Goal: Task Accomplishment & Management: Manage account settings

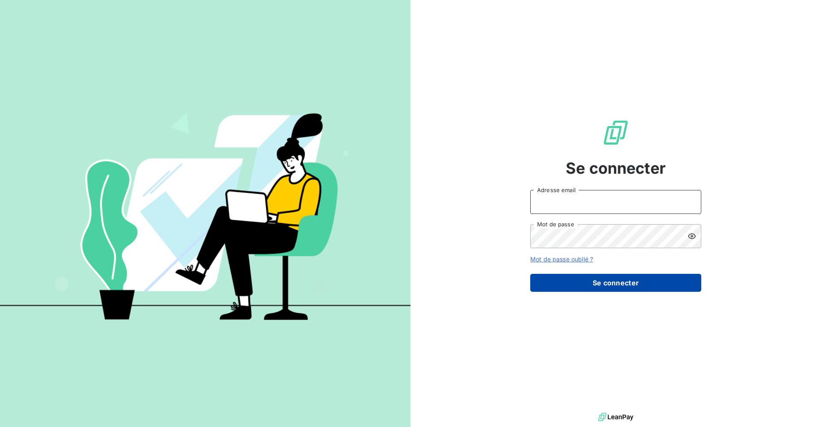
type input "[PERSON_NAME][EMAIL_ADDRESS][DOMAIN_NAME]"
click at [586, 280] on button "Se connecter" at bounding box center [615, 283] width 171 height 18
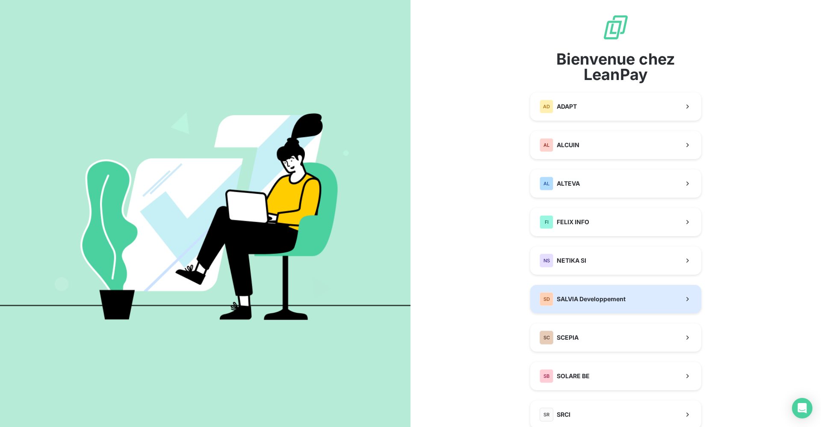
click at [584, 302] on span "SALVIA Developpement" at bounding box center [591, 299] width 69 height 9
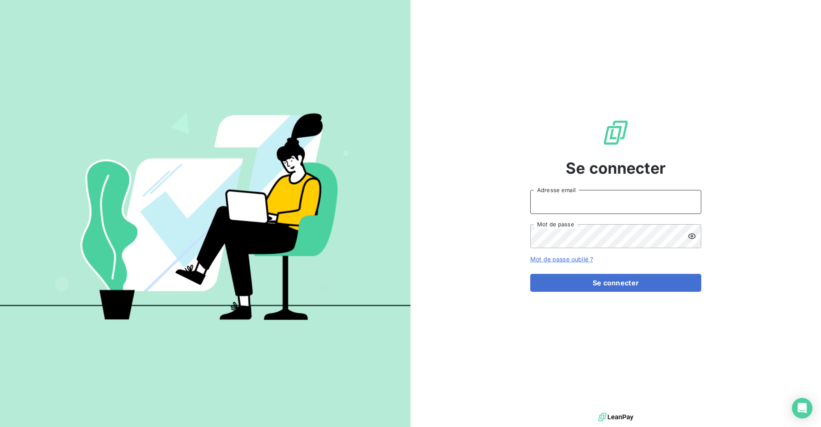
type input "[PERSON_NAME][EMAIL_ADDRESS][DOMAIN_NAME]"
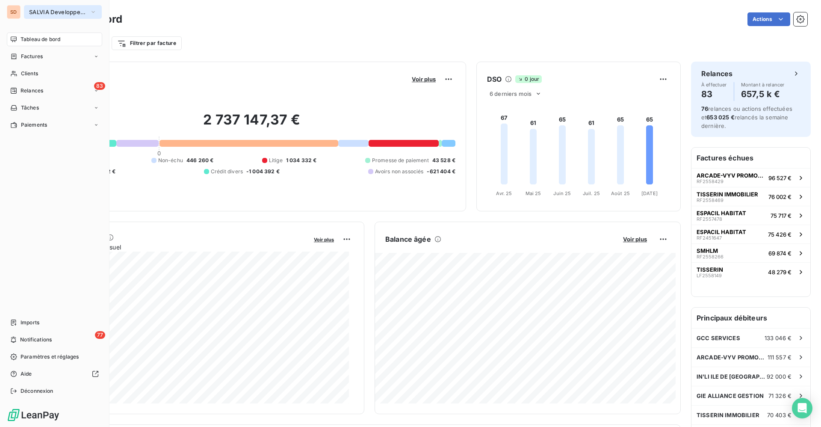
click at [37, 9] on span "SALVIA Developpement" at bounding box center [57, 12] width 57 height 7
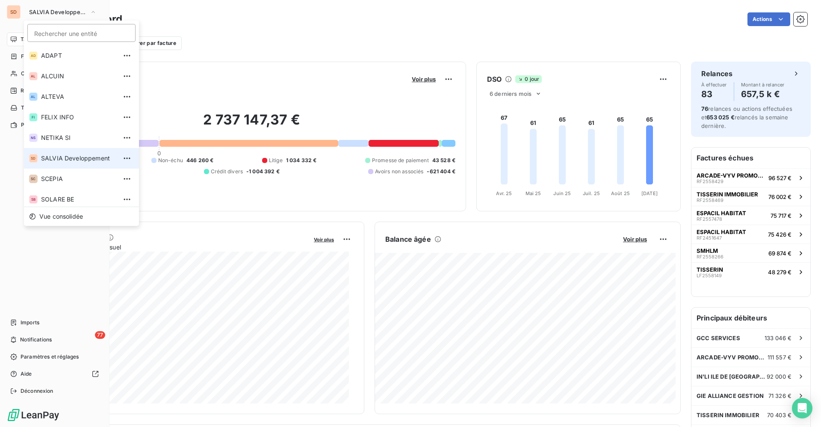
click at [13, 13] on div "SD" at bounding box center [14, 12] width 14 height 14
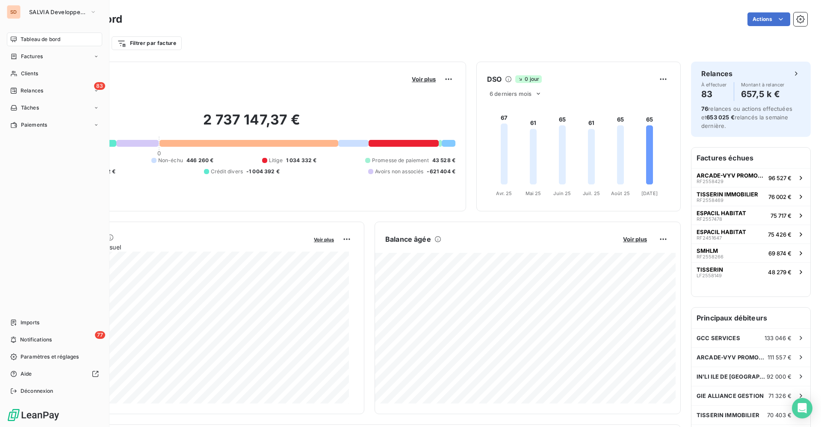
click at [15, 13] on div "SD" at bounding box center [14, 12] width 14 height 14
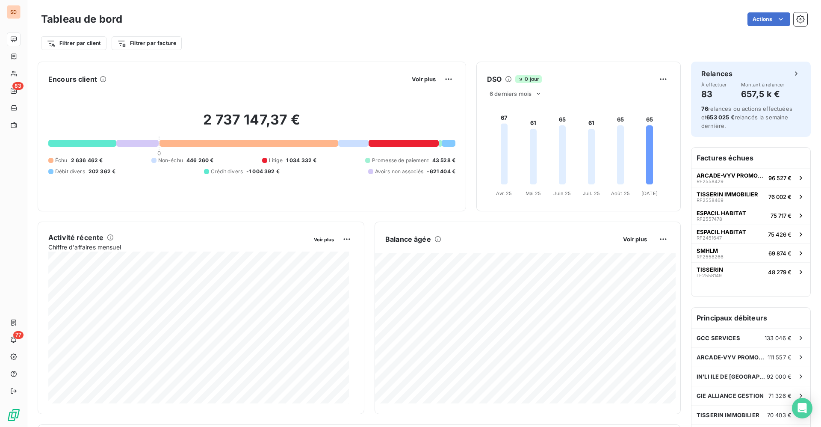
click at [224, 27] on div "Tableau de bord Actions" at bounding box center [424, 19] width 766 height 18
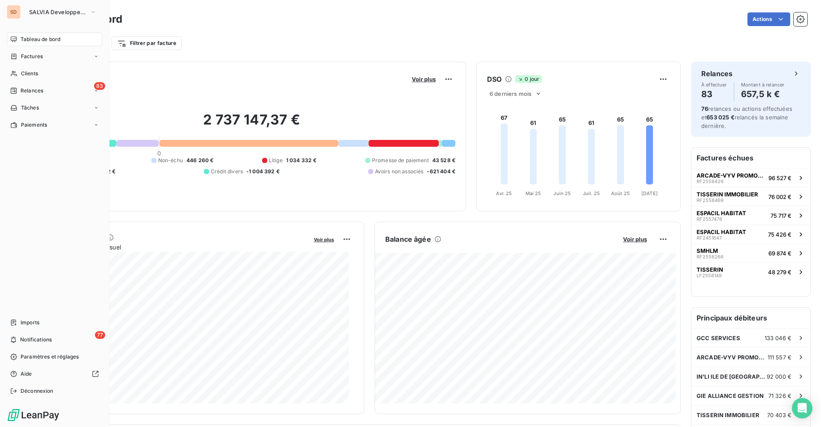
click at [12, 12] on div "SD" at bounding box center [14, 12] width 14 height 14
click at [14, 14] on div "SD" at bounding box center [14, 12] width 14 height 14
click at [32, 10] on span "SALVIA Developpement" at bounding box center [57, 12] width 57 height 7
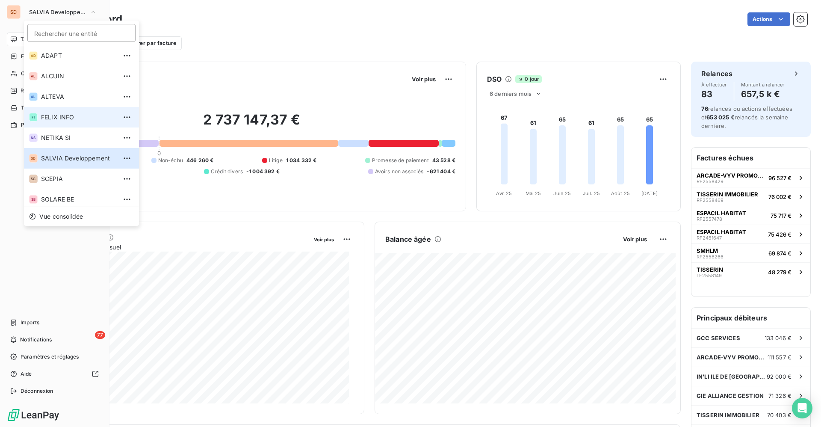
click at [49, 114] on span "FELIX INFO" at bounding box center [79, 117] width 76 height 9
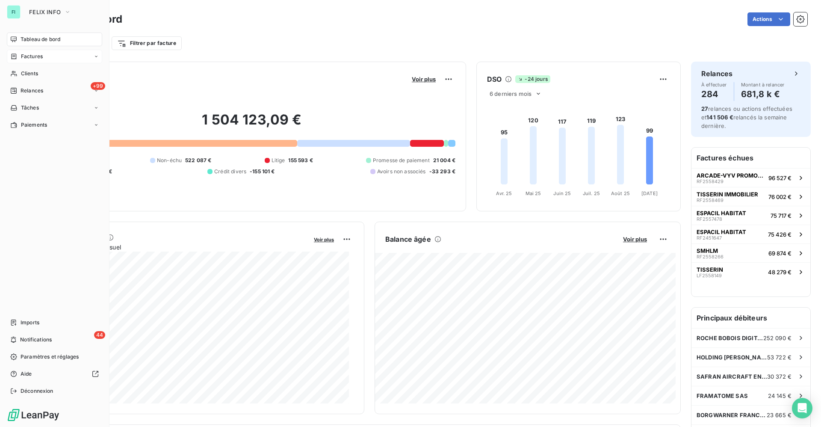
click at [33, 60] on span "Factures" at bounding box center [32, 57] width 22 height 8
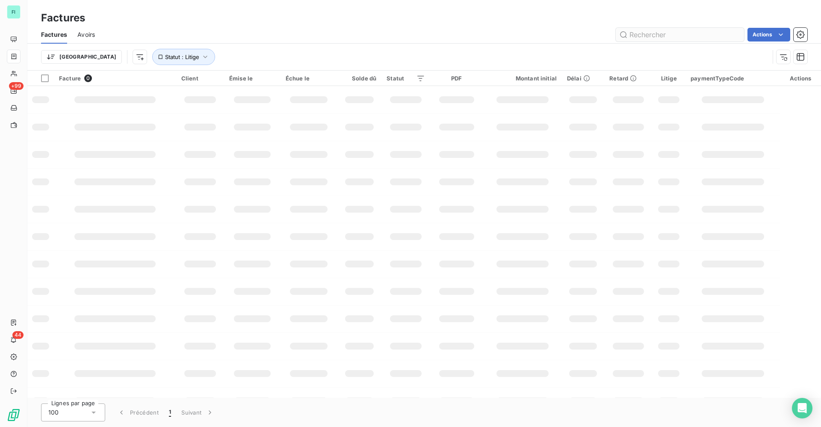
click at [646, 38] on input "text" at bounding box center [680, 35] width 128 height 14
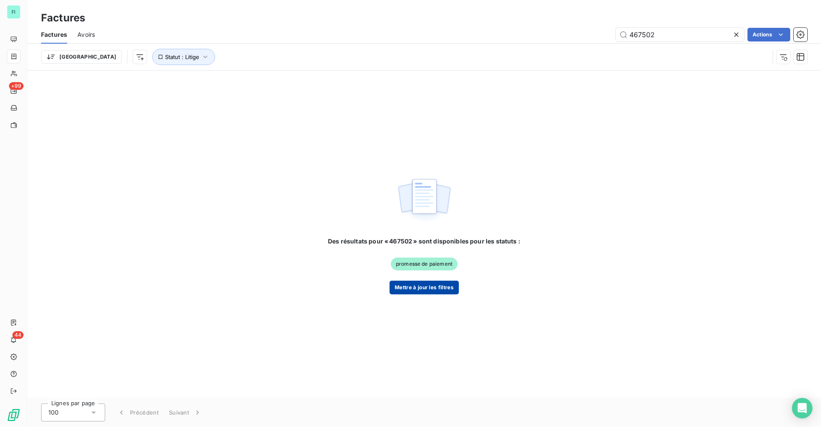
click at [421, 290] on button "Mettre à jour les filtres" at bounding box center [424, 287] width 69 height 14
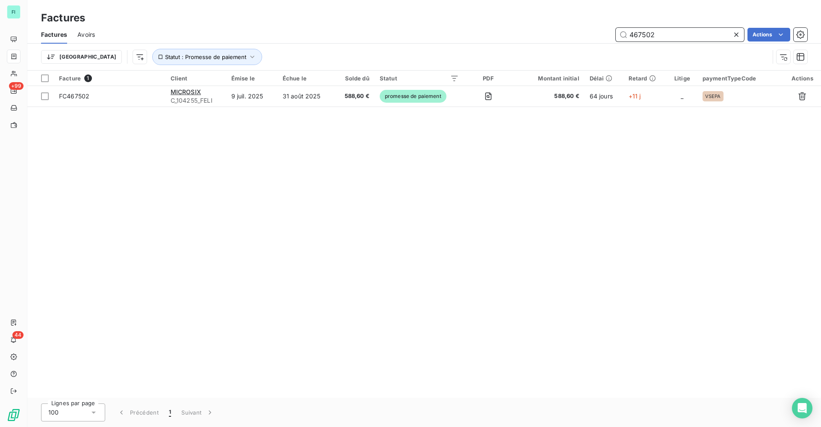
drag, startPoint x: 669, startPoint y: 32, endPoint x: 387, endPoint y: 36, distance: 281.4
click at [396, 38] on div "467502 Actions" at bounding box center [456, 35] width 702 height 14
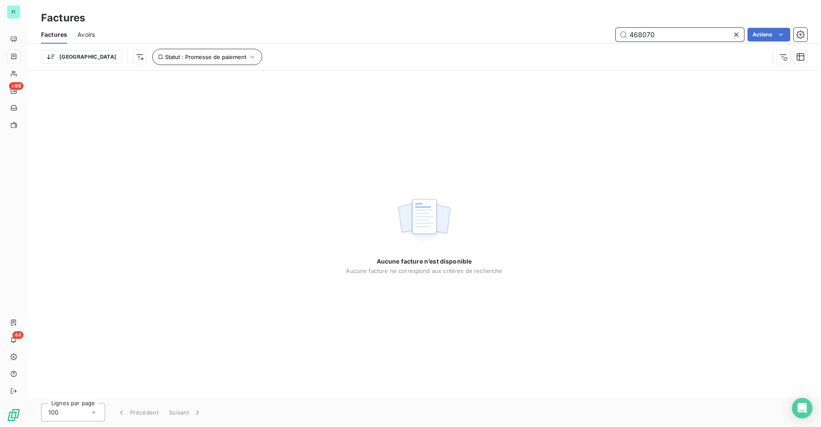
type input "468070"
click at [248, 58] on icon "button" at bounding box center [252, 57] width 9 height 9
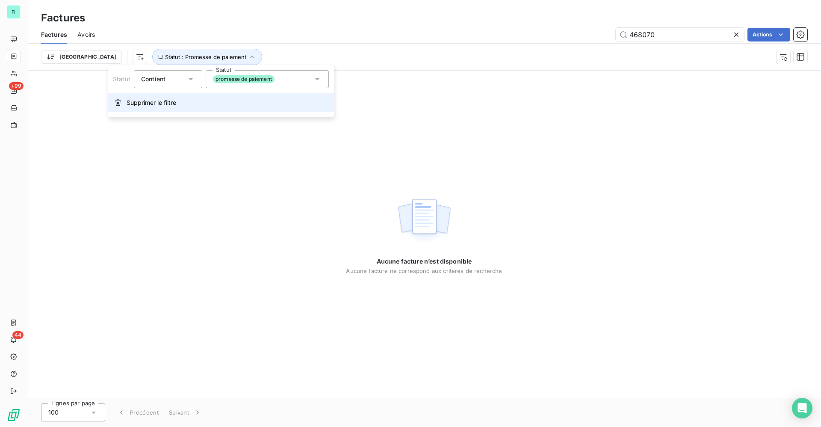
click at [178, 105] on button "Supprimer le filtre" at bounding box center [221, 102] width 226 height 19
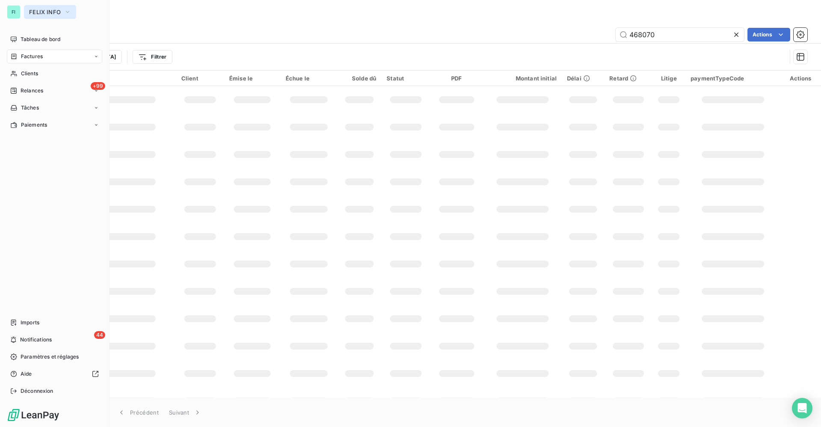
click at [41, 14] on span "FELIX INFO" at bounding box center [45, 12] width 32 height 7
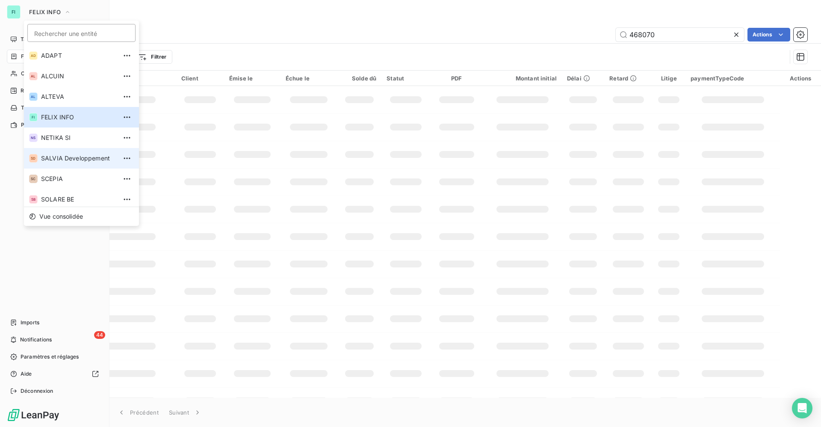
click at [56, 155] on span "SALVIA Developpement" at bounding box center [79, 158] width 76 height 9
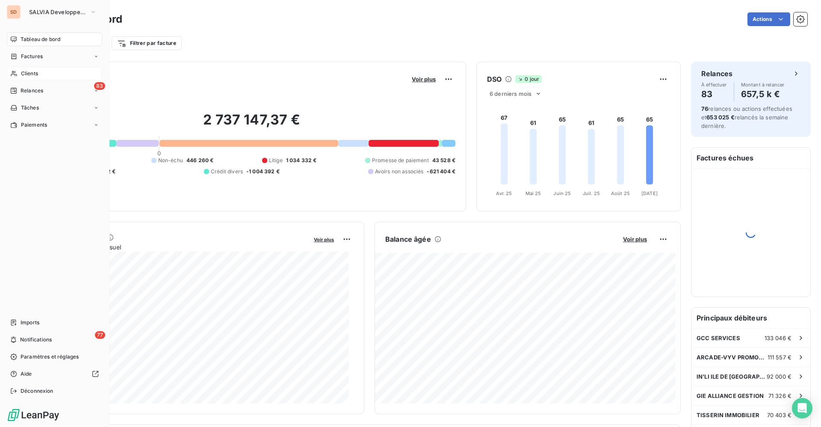
click at [36, 71] on span "Clients" at bounding box center [29, 74] width 17 height 8
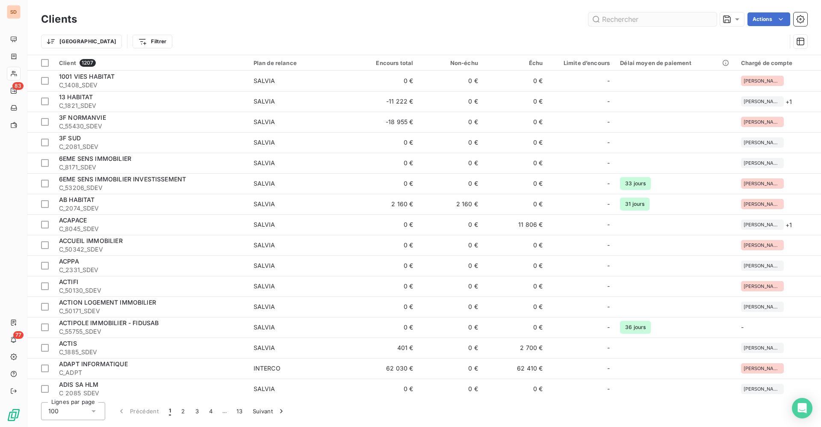
click at [634, 19] on input "text" at bounding box center [652, 19] width 128 height 14
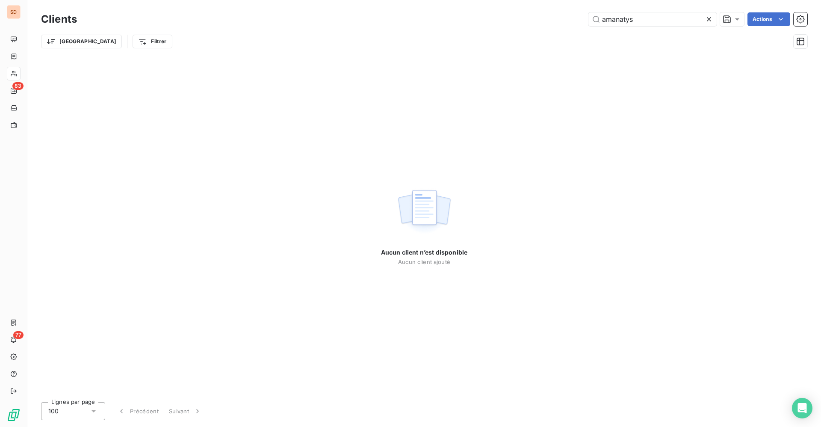
drag, startPoint x: 640, startPoint y: 17, endPoint x: 555, endPoint y: 24, distance: 85.4
click at [559, 24] on div "amanatys Actions" at bounding box center [447, 19] width 720 height 14
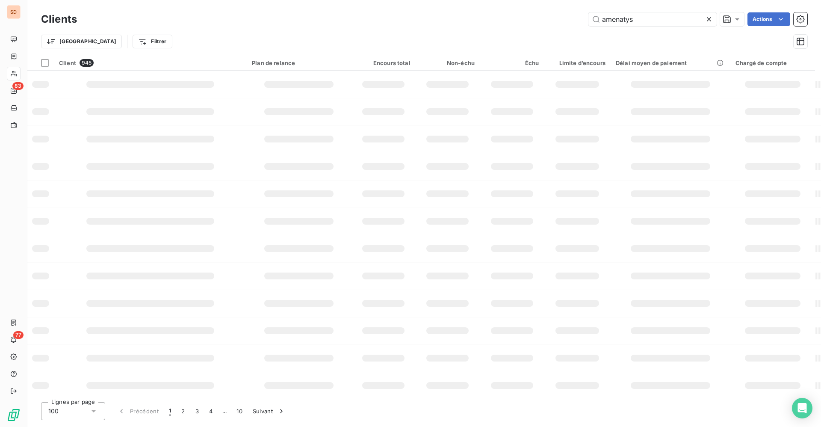
type input "amenatys"
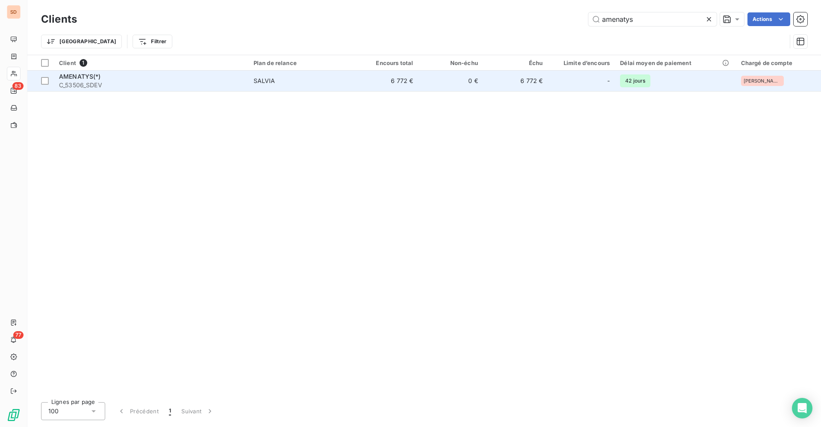
click at [144, 84] on span "C_53506_SDEV" at bounding box center [151, 85] width 184 height 9
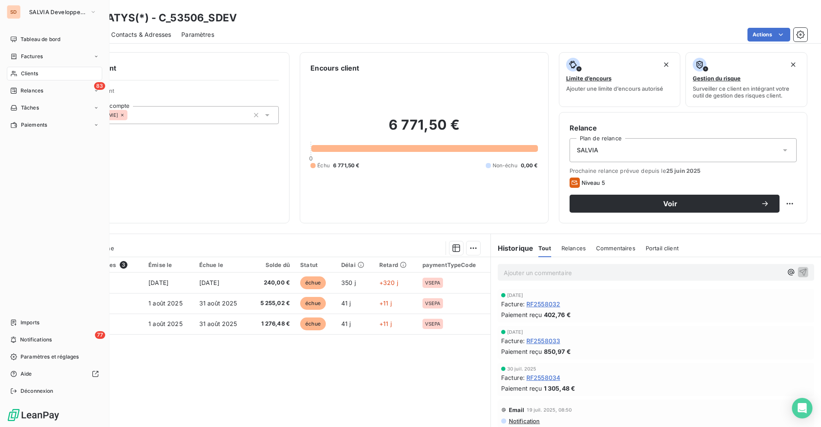
click at [24, 75] on span "Clients" at bounding box center [29, 74] width 17 height 8
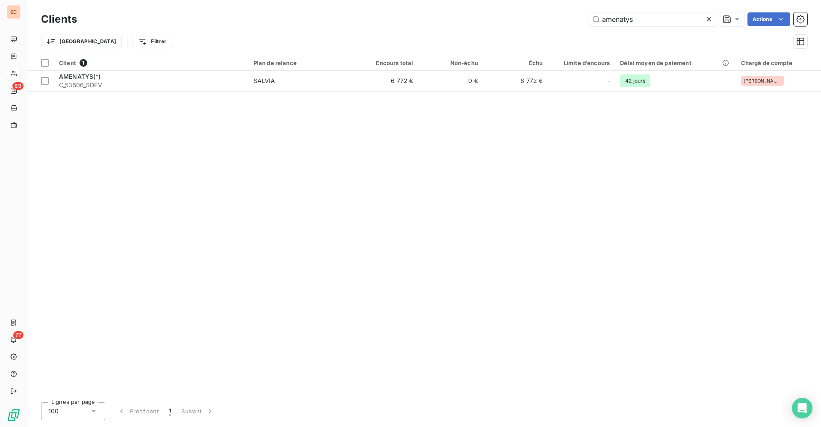
drag, startPoint x: 633, startPoint y: 23, endPoint x: 584, endPoint y: 24, distance: 48.7
click at [584, 24] on div "amenatys Actions" at bounding box center [447, 19] width 720 height 14
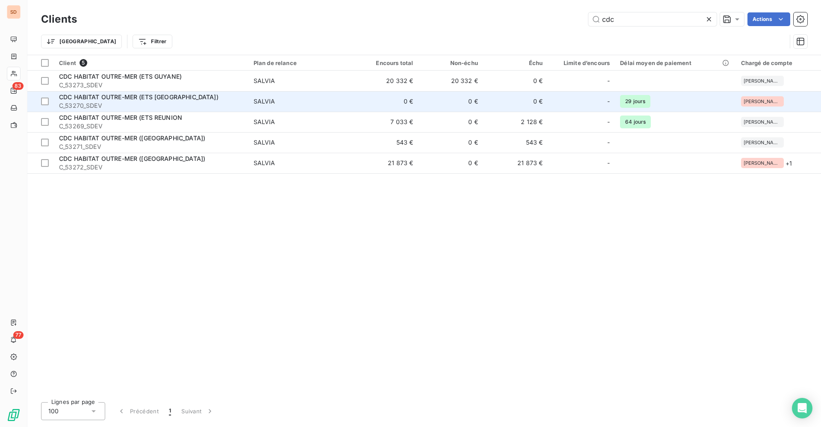
type input "cdc"
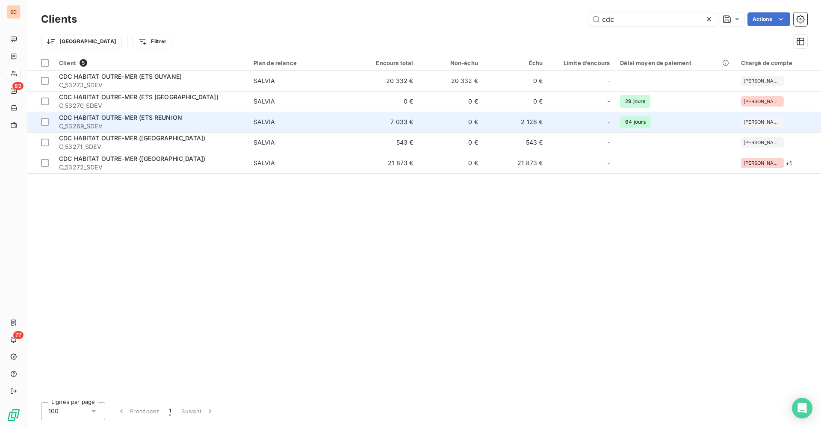
click at [167, 118] on span "CDC HABITAT OUTRE-MER (ETS REUNION" at bounding box center [120, 117] width 123 height 7
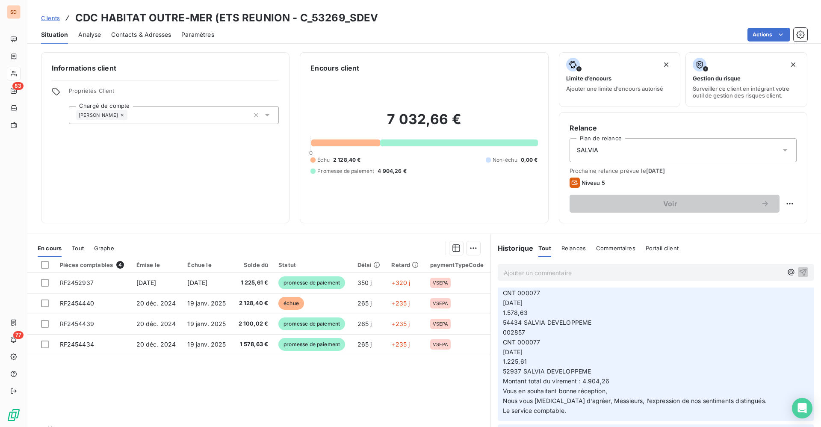
scroll to position [257, 0]
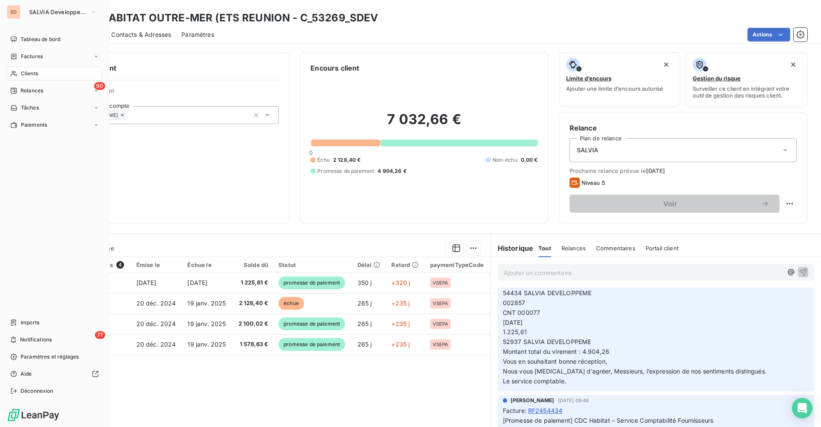
click at [34, 73] on span "Clients" at bounding box center [29, 74] width 17 height 8
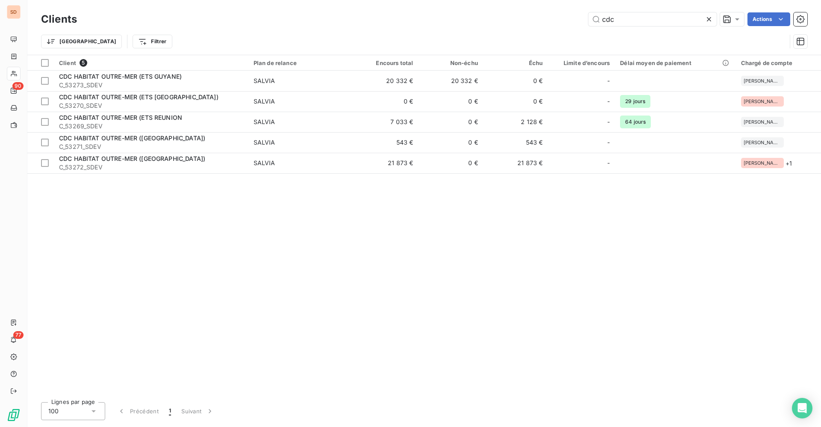
drag, startPoint x: 608, startPoint y: 20, endPoint x: 287, endPoint y: 15, distance: 321.1
click at [419, 20] on div "cdc Actions" at bounding box center [447, 19] width 720 height 14
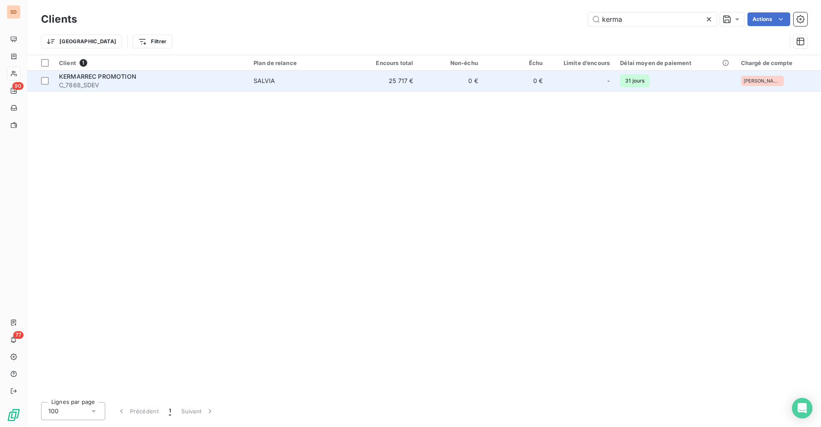
type input "kerma"
click at [115, 81] on span "C_7868_SDEV" at bounding box center [151, 85] width 184 height 9
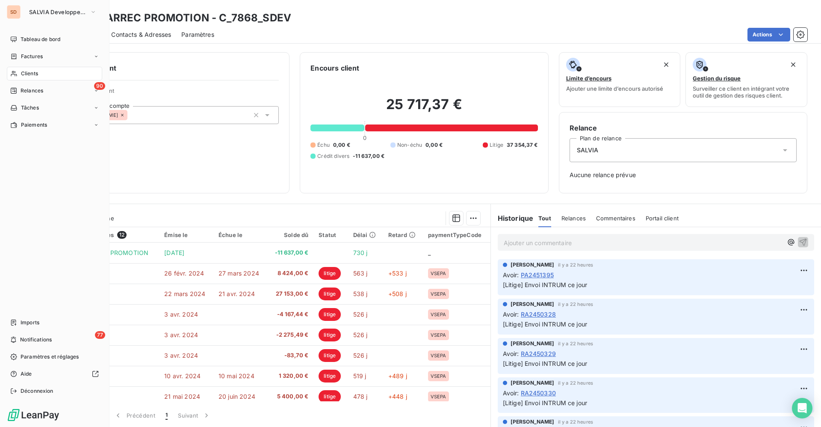
click at [32, 71] on span "Clients" at bounding box center [29, 74] width 17 height 8
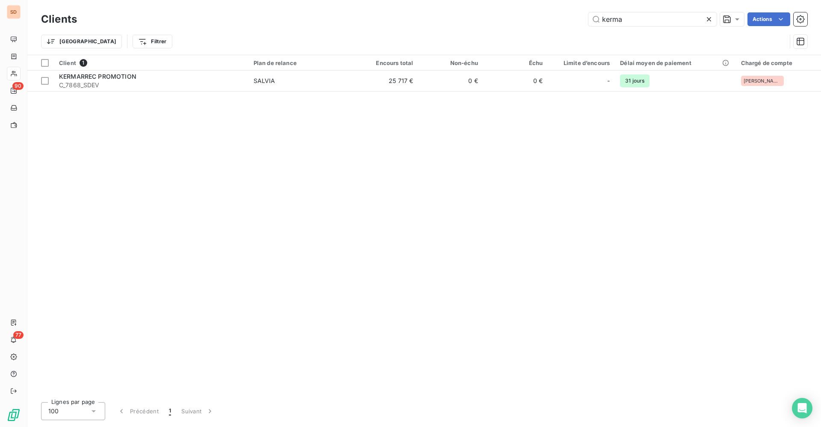
drag, startPoint x: 645, startPoint y: 19, endPoint x: 277, endPoint y: 20, distance: 368.6
click at [338, 23] on div "kerma Actions" at bounding box center [447, 19] width 720 height 14
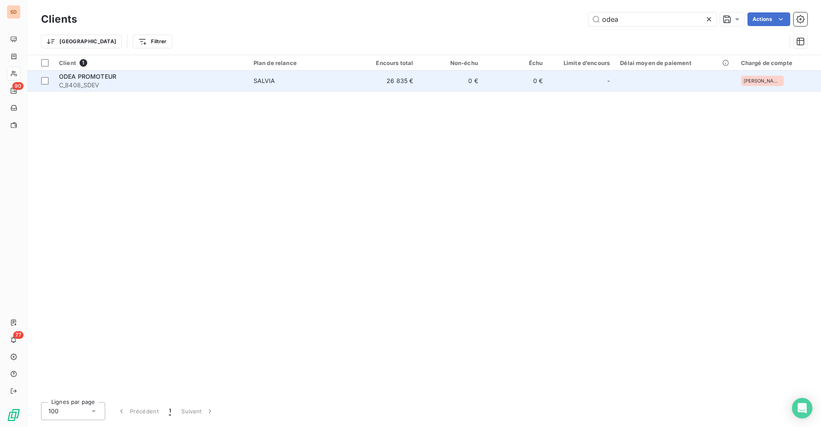
type input "odea"
click at [176, 86] on span "C_8408_SDEV" at bounding box center [151, 85] width 184 height 9
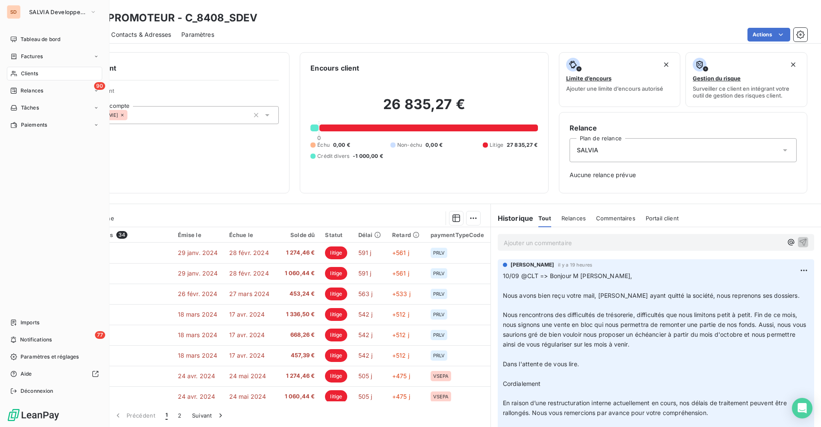
click at [31, 70] on span "Clients" at bounding box center [29, 74] width 17 height 8
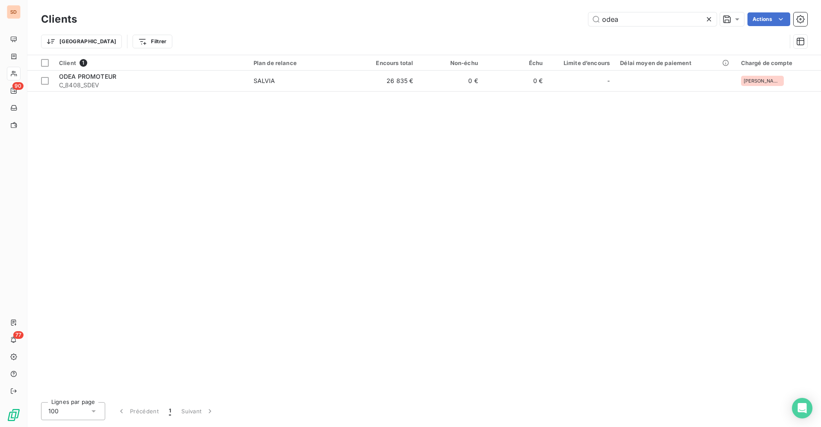
drag, startPoint x: 642, startPoint y: 17, endPoint x: 355, endPoint y: 12, distance: 286.9
click at [439, 18] on div "odea Actions" at bounding box center [447, 19] width 720 height 14
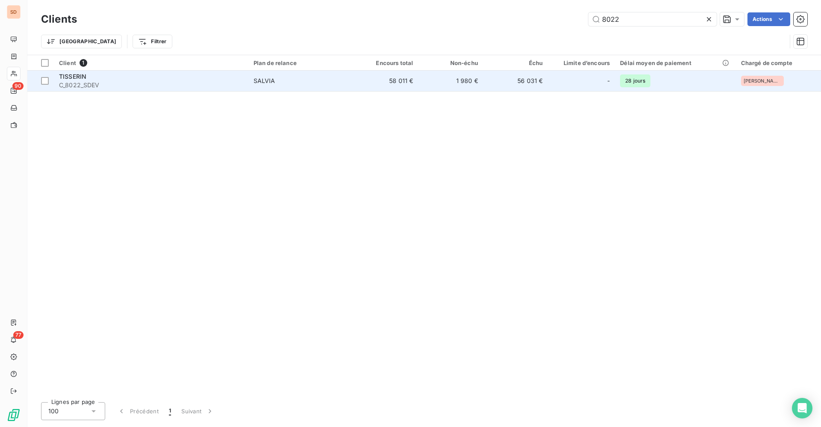
type input "8022"
click at [106, 84] on span "C_8022_SDEV" at bounding box center [151, 85] width 184 height 9
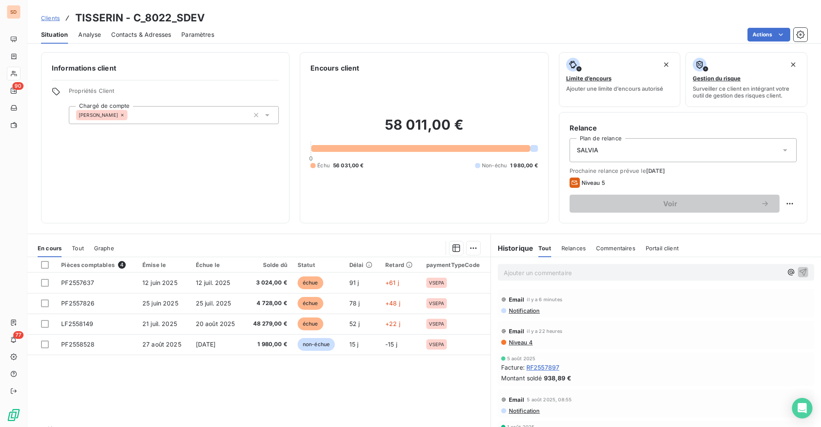
click at [133, 39] on div "Contacts & Adresses" at bounding box center [141, 35] width 60 height 18
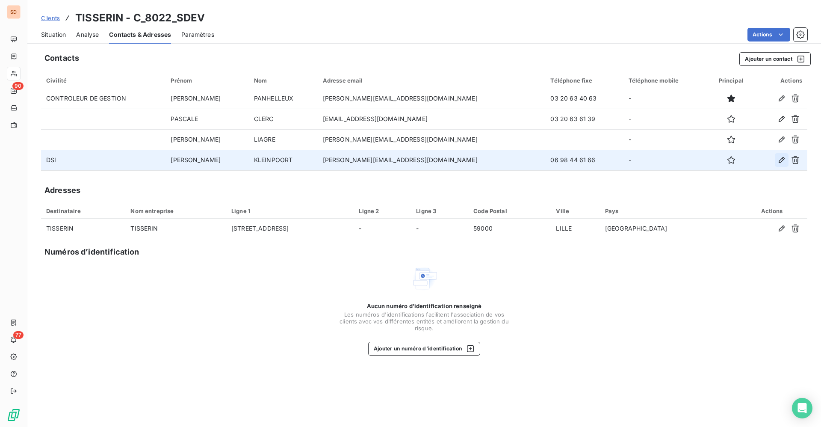
click at [780, 161] on icon "button" at bounding box center [781, 160] width 9 height 9
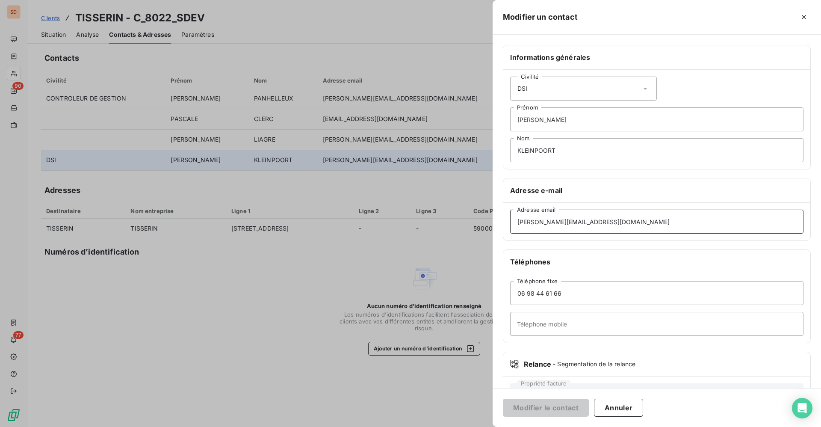
drag, startPoint x: 644, startPoint y: 220, endPoint x: 367, endPoint y: 217, distance: 277.1
click at [369, 426] on div "Modifier un contact Informations générales Civilité DSI [PERSON_NAME] KLEINPOOR…" at bounding box center [410, 427] width 821 height 0
paste input "[PERSON_NAME].delberghe"
type input "[PERSON_NAME][EMAIL_ADDRESS][DOMAIN_NAME]"
drag, startPoint x: 588, startPoint y: 120, endPoint x: 224, endPoint y: 112, distance: 364.8
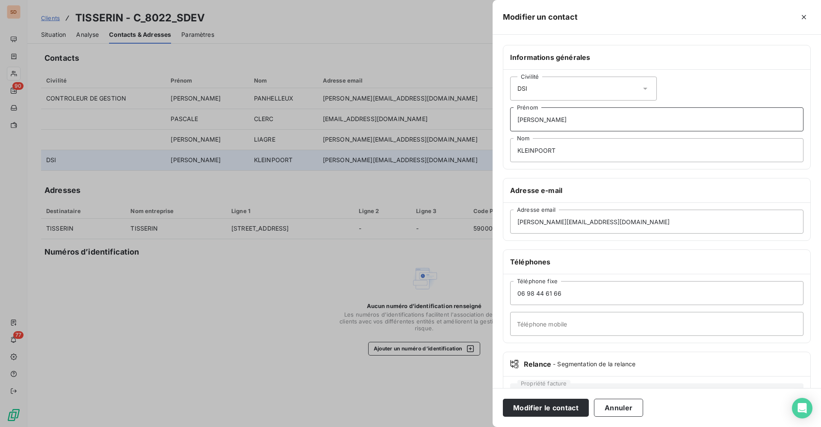
click at [448, 426] on div "Modifier un contact Informations générales Civilité DSI [PERSON_NAME] KLEINPOOR…" at bounding box center [410, 427] width 821 height 0
drag, startPoint x: 570, startPoint y: 152, endPoint x: 372, endPoint y: 159, distance: 197.7
click at [491, 426] on div "Modifier un contact Informations générales Civilité DSI Prénom KLEINPOORT Nom A…" at bounding box center [410, 427] width 821 height 0
drag, startPoint x: 582, startPoint y: 291, endPoint x: 451, endPoint y: 296, distance: 130.9
click at [469, 426] on div "Modifier un contact Informations générales Civilité DSI Prénom Nom Adresse e-ma…" at bounding box center [410, 427] width 821 height 0
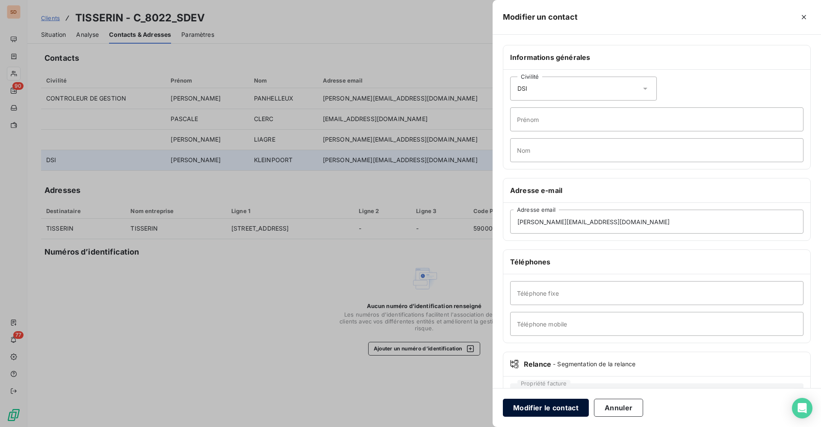
click at [541, 411] on button "Modifier le contact" at bounding box center [546, 407] width 86 height 18
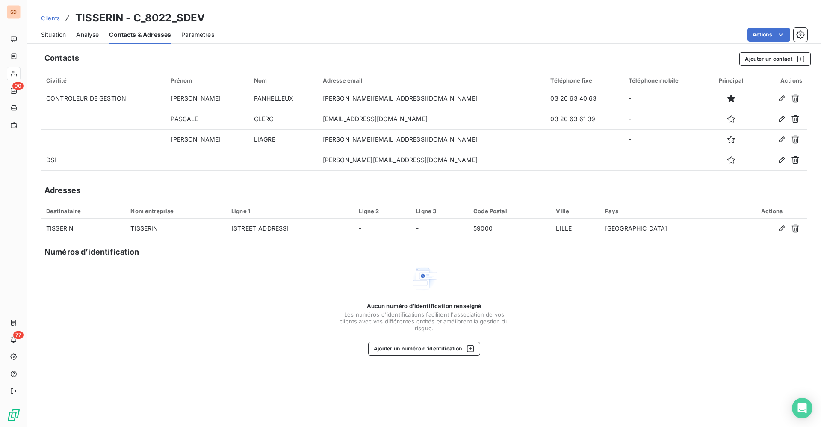
click at [46, 34] on span "Situation" at bounding box center [53, 34] width 25 height 9
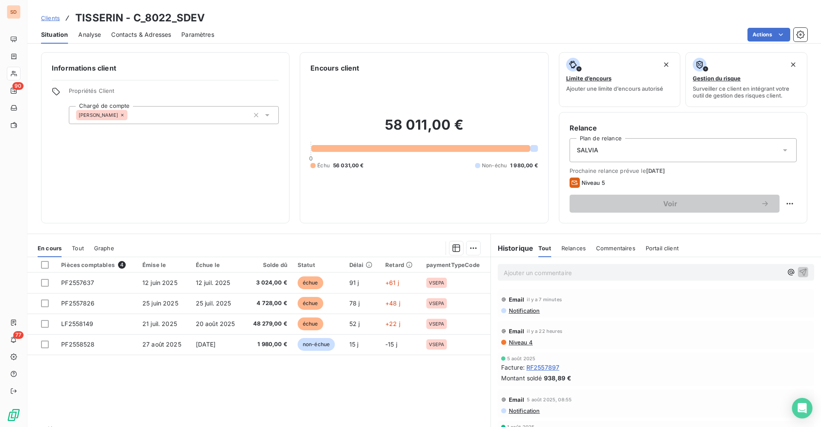
click at [512, 313] on span "Notification" at bounding box center [524, 310] width 32 height 7
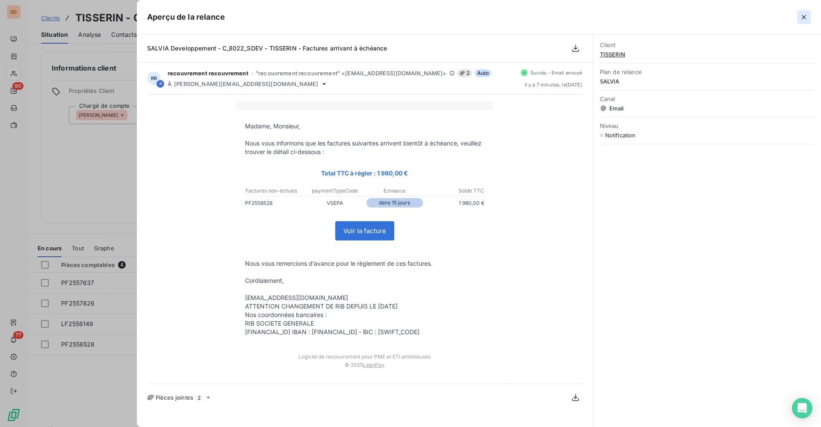
click at [802, 16] on icon "button" at bounding box center [804, 17] width 9 height 9
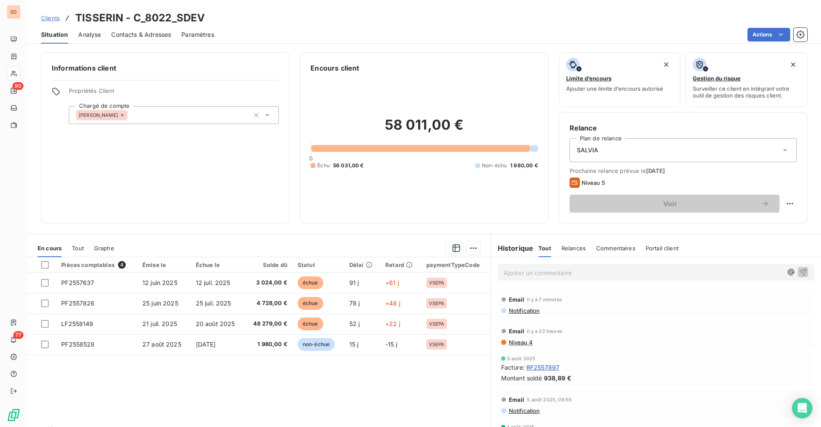
click at [512, 344] on span "Niveau 4" at bounding box center [520, 342] width 25 height 7
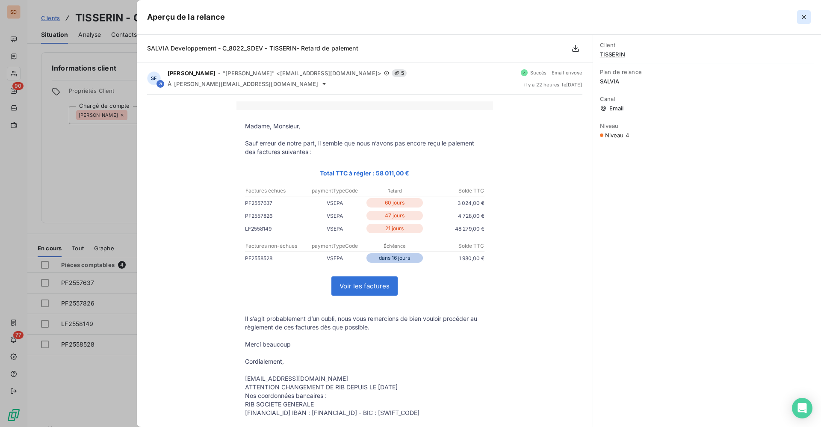
click at [805, 14] on icon "button" at bounding box center [804, 17] width 9 height 9
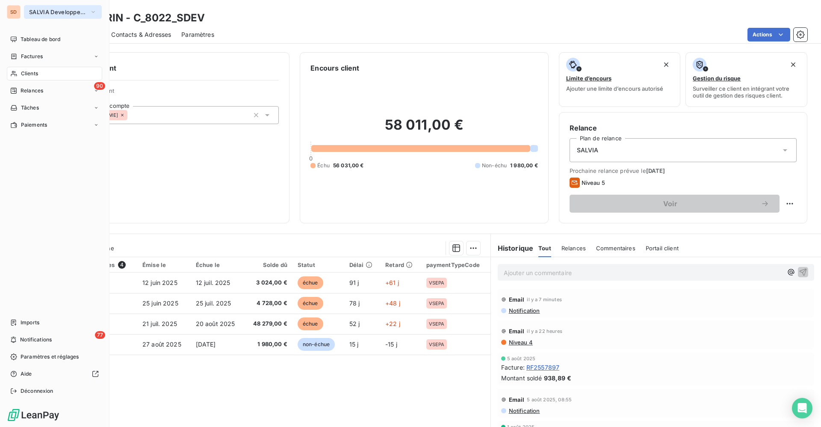
click at [47, 11] on span "SALVIA Developpement" at bounding box center [57, 12] width 57 height 7
drag, startPoint x: 22, startPoint y: 71, endPoint x: 80, endPoint y: 60, distance: 58.8
click at [22, 70] on span "Clients" at bounding box center [29, 74] width 17 height 8
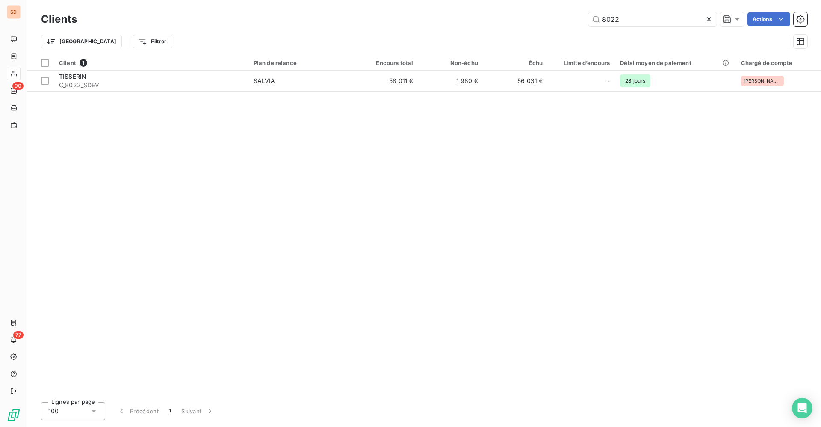
drag, startPoint x: 638, startPoint y: 21, endPoint x: 152, endPoint y: 15, distance: 486.6
click at [235, 22] on div "8022 Actions" at bounding box center [447, 19] width 720 height 14
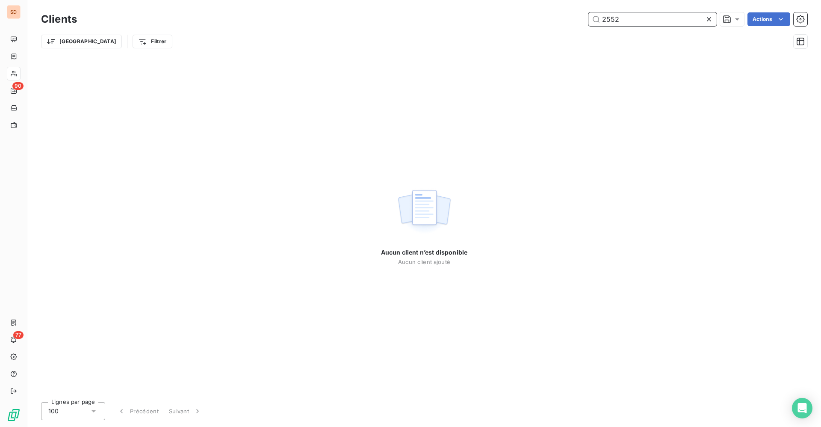
drag, startPoint x: 637, startPoint y: 20, endPoint x: 307, endPoint y: 14, distance: 329.3
click at [374, 22] on div "2552 Actions" at bounding box center [447, 19] width 720 height 14
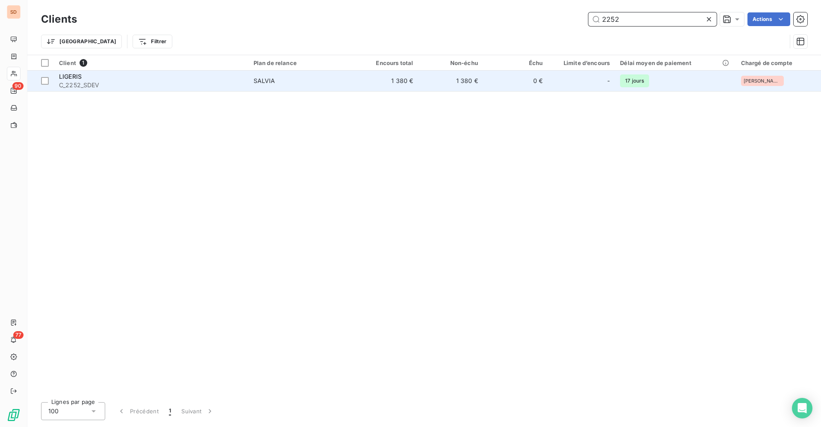
type input "2252"
click at [93, 78] on div "LIGERIS" at bounding box center [151, 76] width 184 height 9
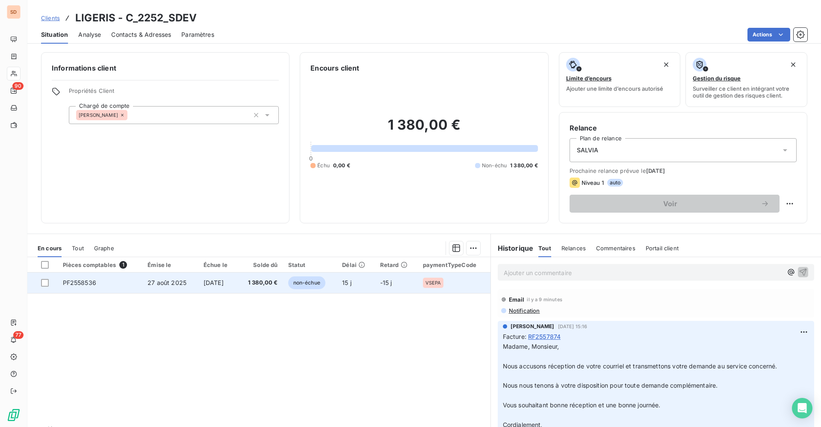
click at [209, 284] on span "[DATE]" at bounding box center [214, 282] width 20 height 7
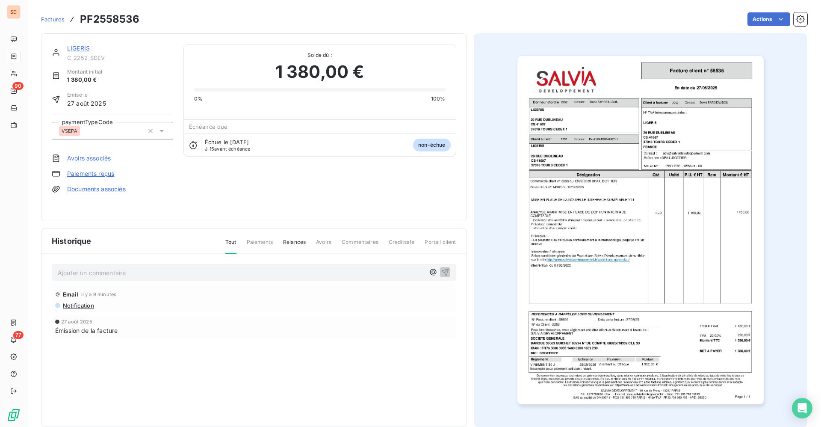
click at [137, 271] on p "Ajouter un commentaire ﻿" at bounding box center [241, 272] width 367 height 11
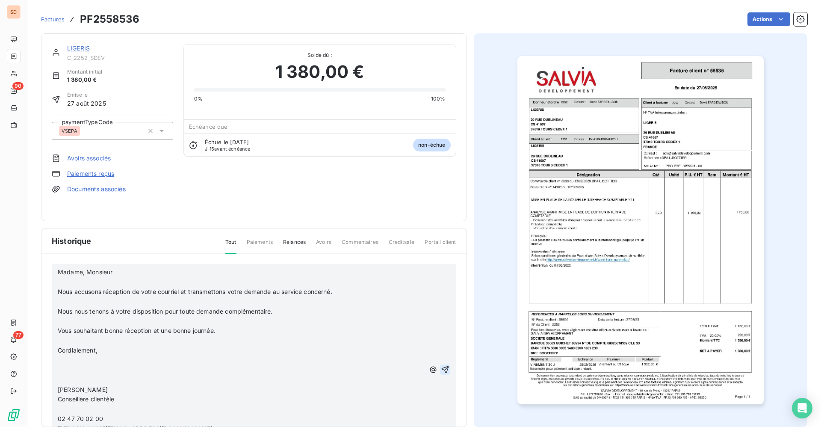
click at [441, 370] on icon "button" at bounding box center [445, 369] width 9 height 9
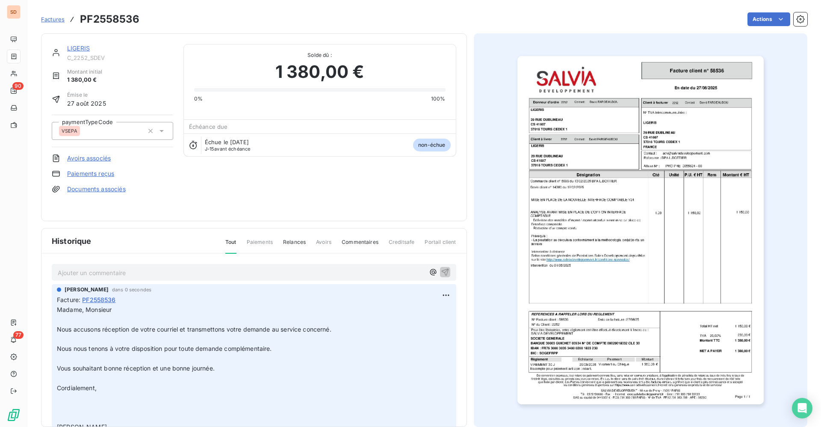
drag, startPoint x: 81, startPoint y: 45, endPoint x: 71, endPoint y: 52, distance: 12.0
click at [77, 49] on link "LIGERIS" at bounding box center [78, 47] width 23 height 7
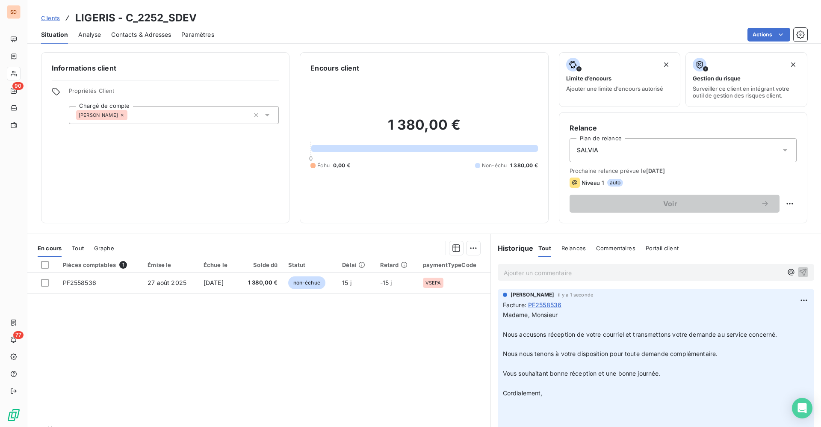
click at [162, 34] on span "Contacts & Adresses" at bounding box center [141, 34] width 60 height 9
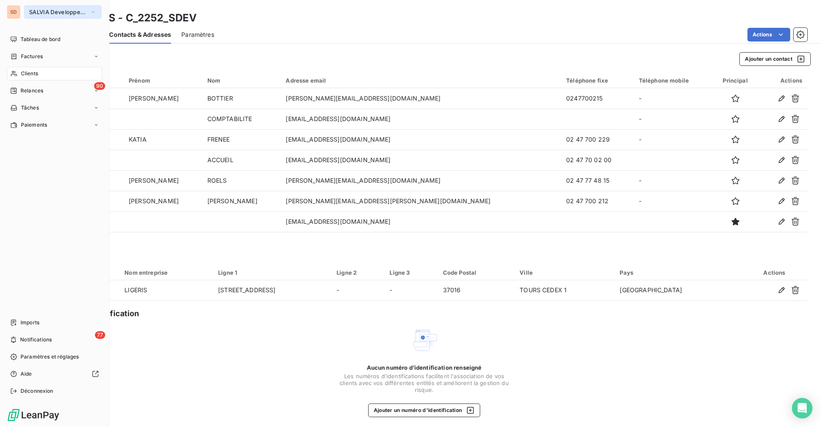
click at [42, 6] on button "SALVIA Developpement" at bounding box center [63, 12] width 78 height 14
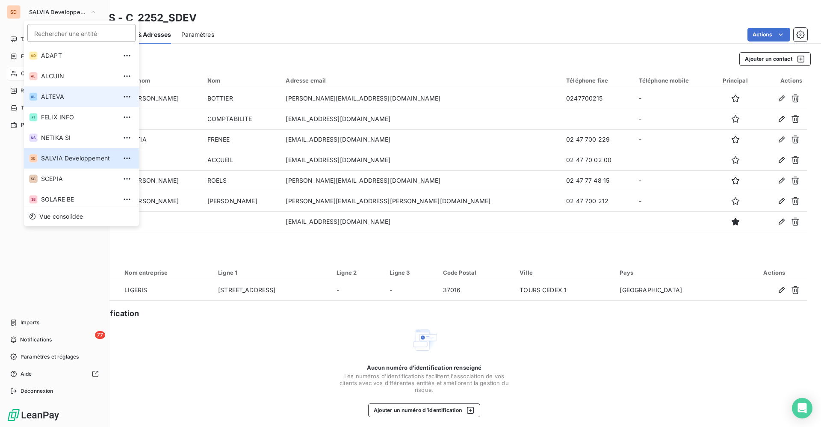
click at [43, 99] on span "ALTEVA" at bounding box center [79, 96] width 76 height 9
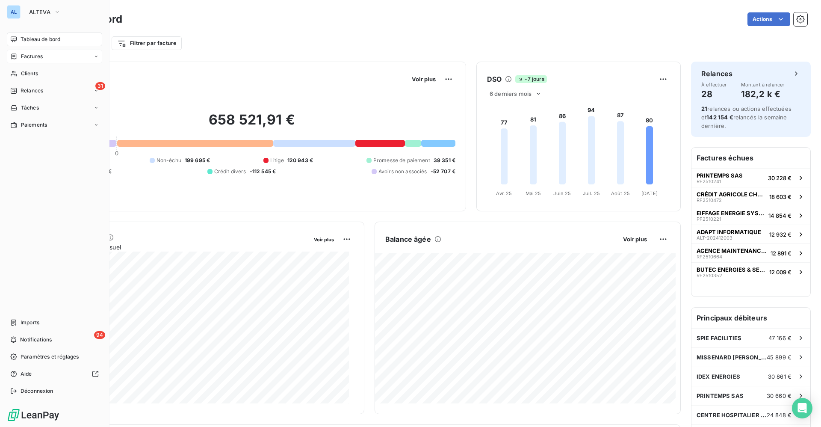
click at [28, 54] on span "Factures" at bounding box center [32, 57] width 22 height 8
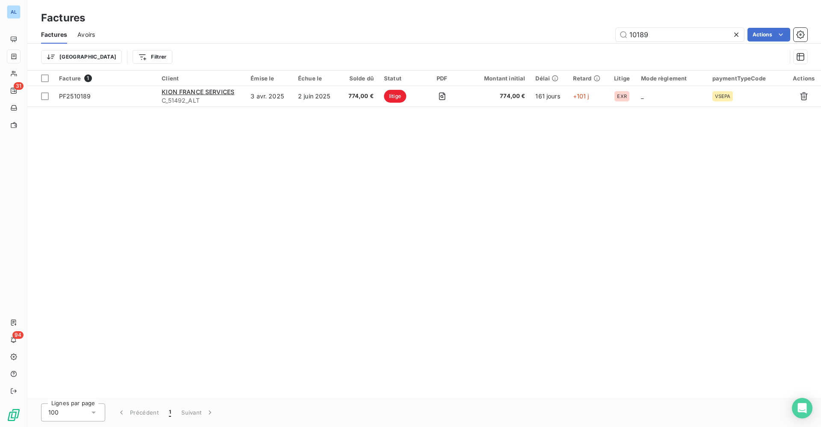
drag, startPoint x: 673, startPoint y: 32, endPoint x: 146, endPoint y: 49, distance: 526.6
click at [293, 49] on div "Factures Avoirs 10189 Actions Trier Filtrer" at bounding box center [424, 48] width 794 height 44
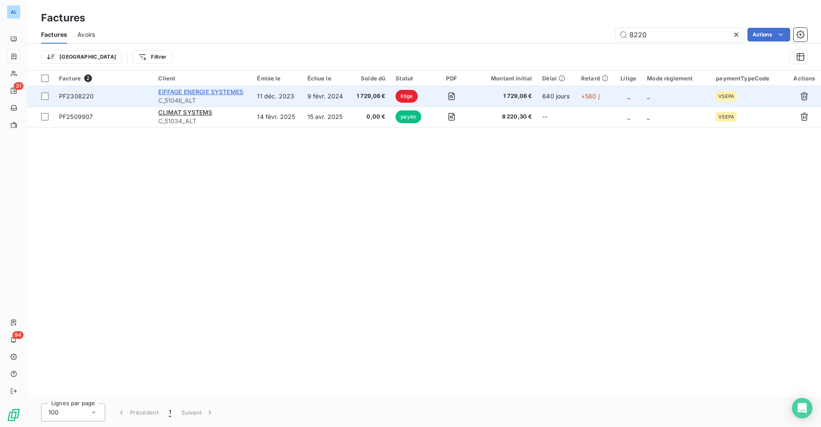
type input "8220"
click at [202, 91] on span "EIFFAGE ENERGIE SYSTEMES" at bounding box center [200, 91] width 85 height 7
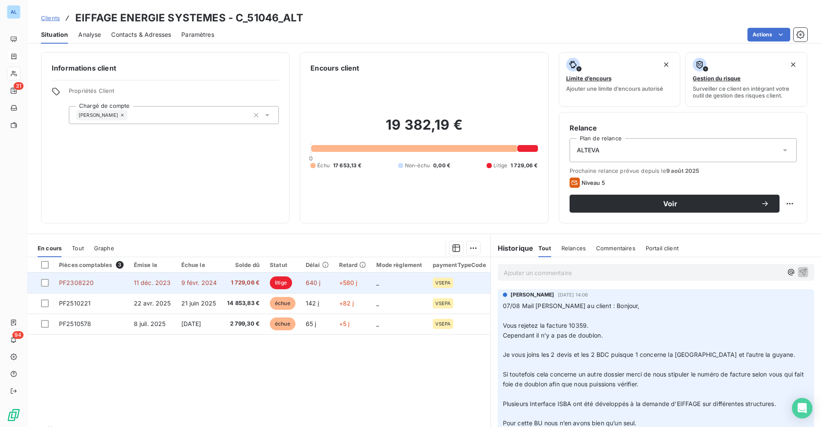
click at [246, 286] on span "1 729,06 €" at bounding box center [243, 282] width 32 height 9
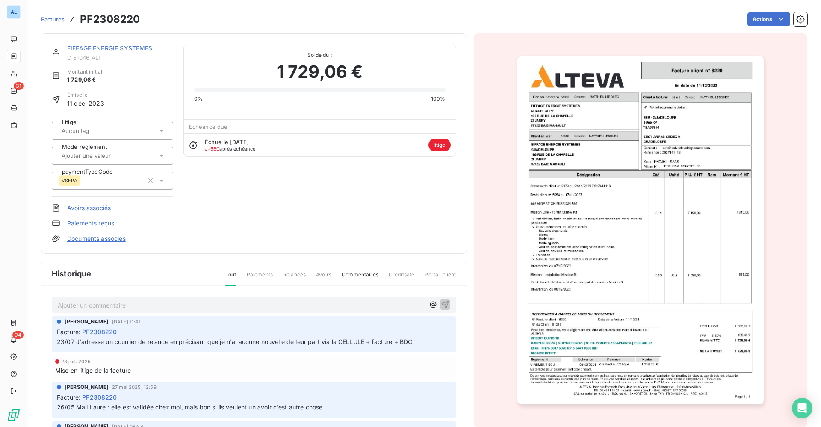
click at [121, 50] on link "EIFFAGE ENERGIE SYSTEMES" at bounding box center [110, 47] width 86 height 7
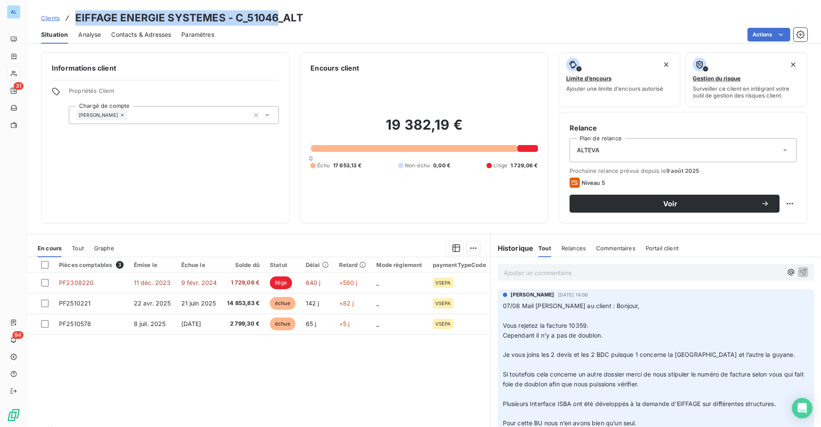
drag, startPoint x: 75, startPoint y: 18, endPoint x: 274, endPoint y: 18, distance: 199.2
click at [274, 18] on h3 "EIFFAGE ENERGIE SYSTEMES - C_51046_ALT" at bounding box center [189, 17] width 228 height 15
copy h3 "EIFFAGE ENERGIE SYSTEMES - C_51046"
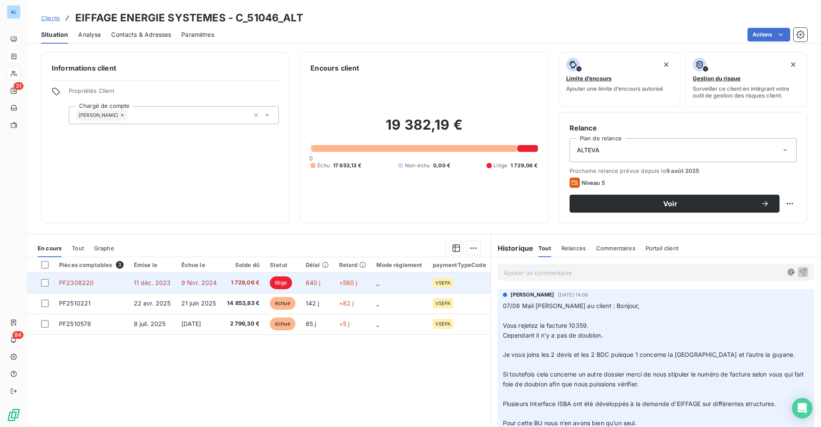
click at [257, 280] on span "1 729,06 €" at bounding box center [243, 282] width 32 height 9
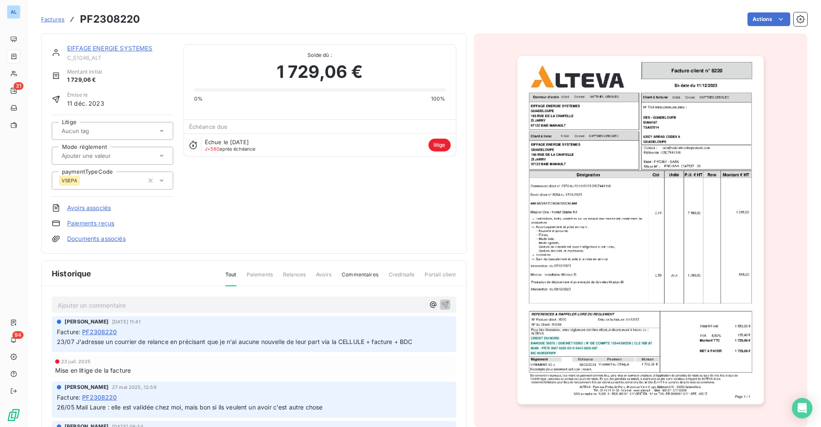
click at [138, 127] on div at bounding box center [108, 130] width 98 height 11
type input "ann"
click at [93, 168] on span "[PERSON_NAME]" at bounding box center [90, 170] width 39 height 5
click at [110, 44] on link "EIFFAGE ENERGIE SYSTEMES" at bounding box center [110, 47] width 86 height 7
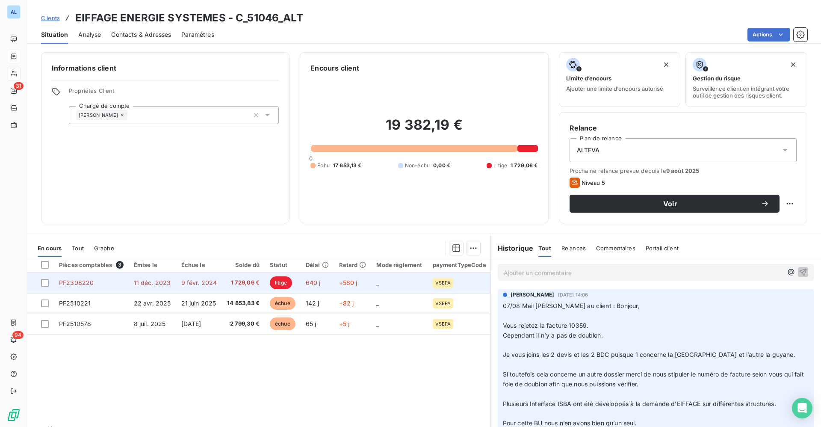
click at [165, 284] on span "11 déc. 2023" at bounding box center [152, 282] width 37 height 7
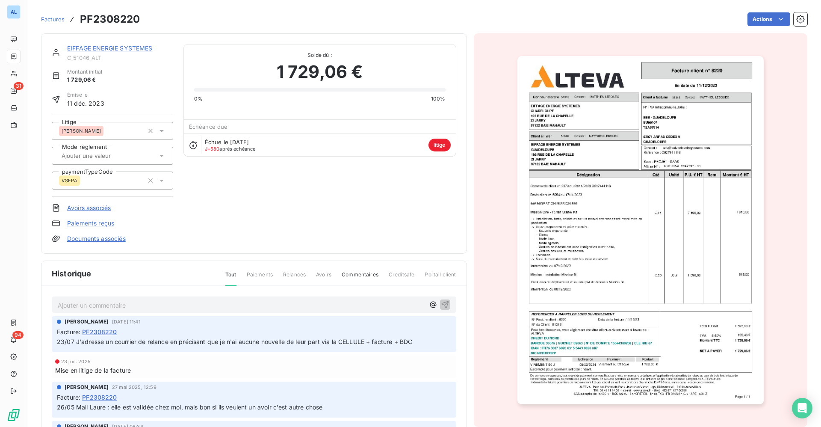
click at [115, 47] on link "EIFFAGE ENERGIE SYSTEMES" at bounding box center [110, 47] width 86 height 7
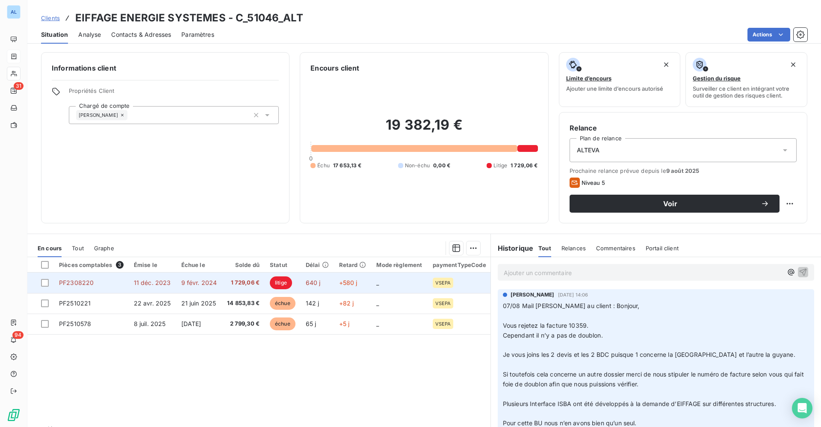
click at [199, 288] on td "9 févr. 2024" at bounding box center [199, 282] width 46 height 21
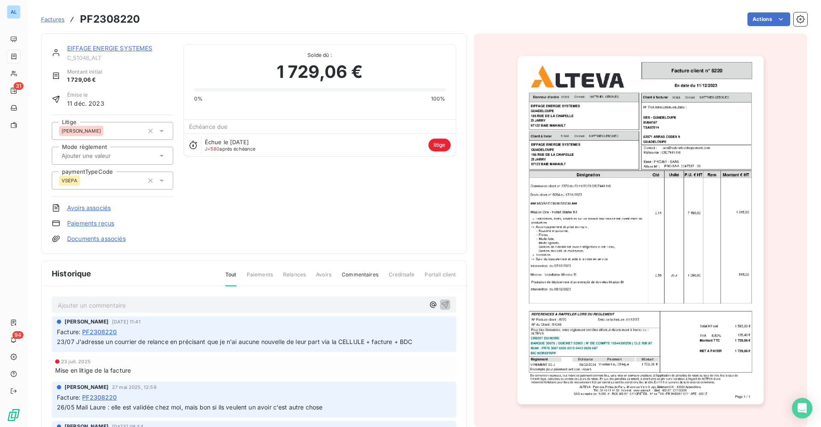
click at [95, 303] on p "Ajouter un commentaire ﻿" at bounding box center [241, 305] width 367 height 11
click at [441, 303] on icon "button" at bounding box center [445, 304] width 9 height 9
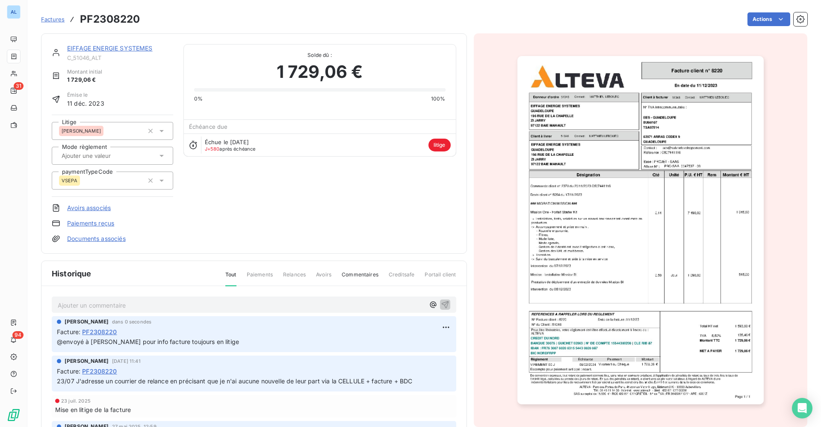
click at [106, 49] on link "EIFFAGE ENERGIE SYSTEMES" at bounding box center [110, 47] width 86 height 7
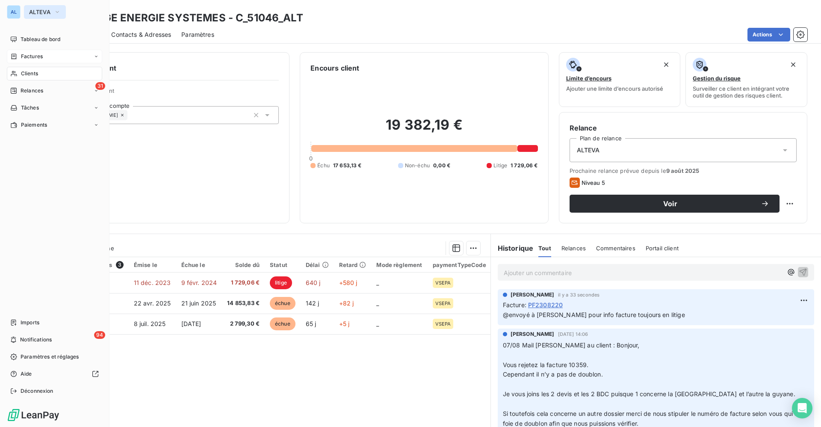
click at [41, 12] on span "ALTEVA" at bounding box center [39, 12] width 21 height 7
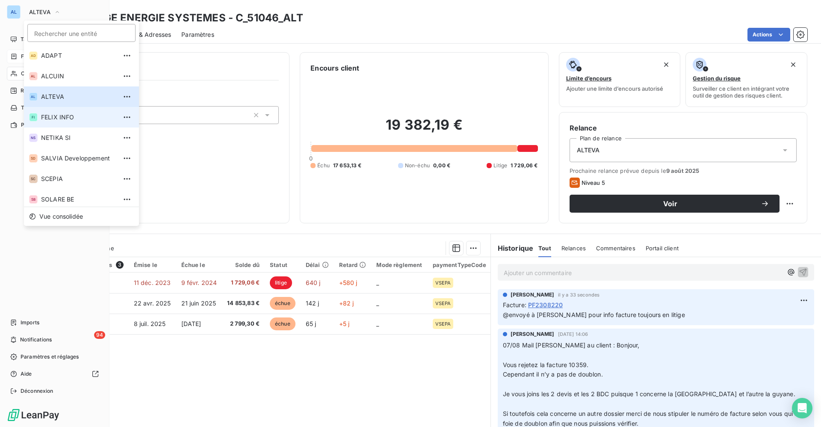
click at [50, 111] on li "FI FELIX INFO" at bounding box center [81, 117] width 115 height 21
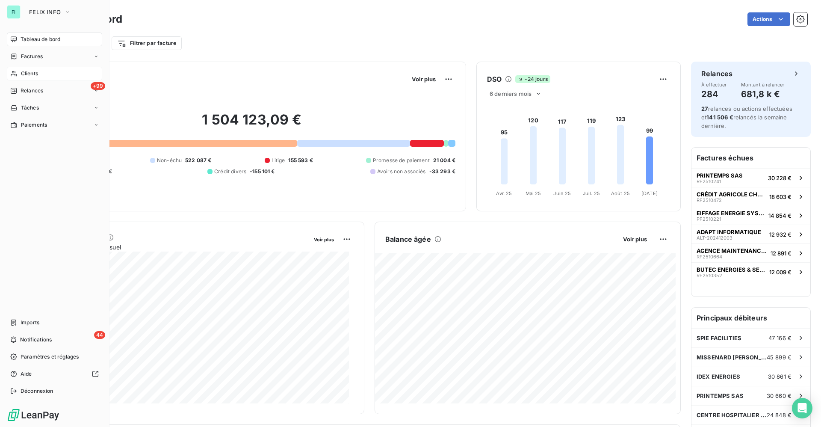
click at [33, 72] on span "Clients" at bounding box center [29, 74] width 17 height 8
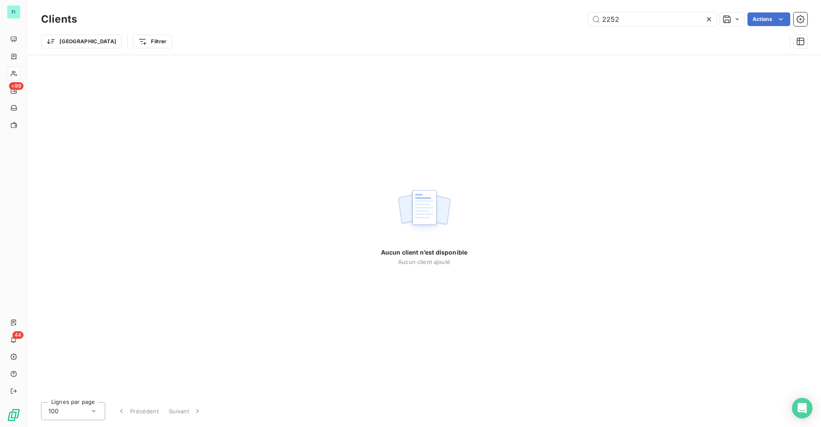
click at [449, 18] on div "2252 Actions" at bounding box center [447, 19] width 720 height 14
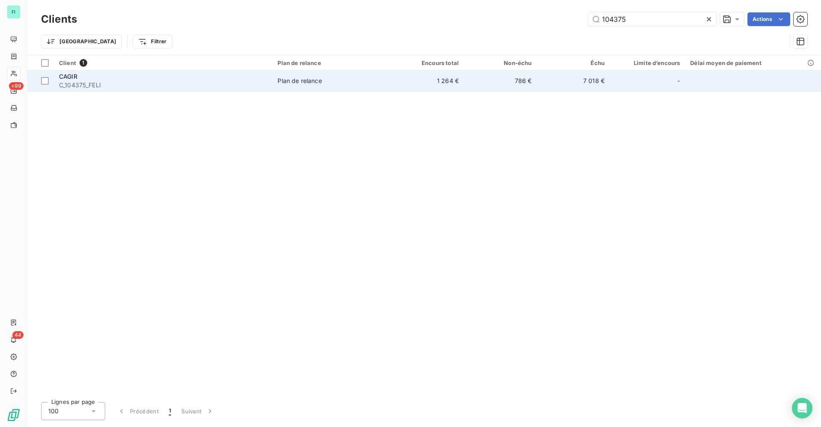
type input "104375"
click at [109, 79] on div "CAGIR" at bounding box center [163, 76] width 208 height 9
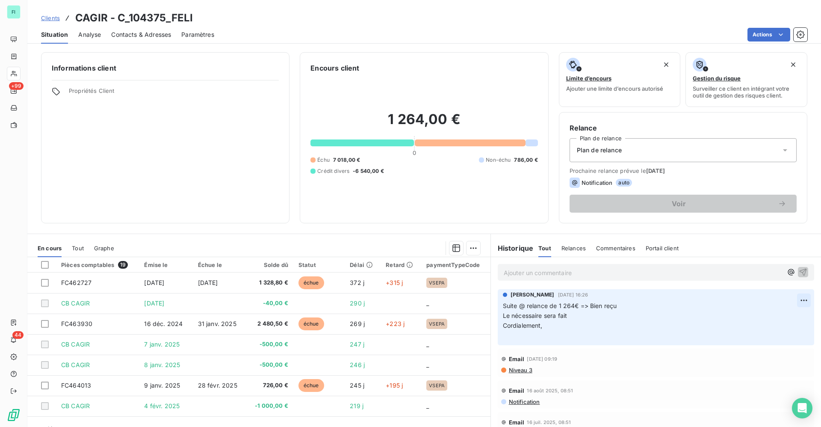
click at [788, 302] on html "FI +99 44 Clients CAGIR - C_104375_FELI Situation Analyse Contacts & Adresses P…" at bounding box center [410, 213] width 821 height 427
click at [753, 316] on div "Editer" at bounding box center [764, 319] width 48 height 14
click at [498, 308] on div "[PERSON_NAME] [DATE] 16:26 Suite @ relance de 1 264€ => Bien reçu Le nécessaire…" at bounding box center [656, 317] width 316 height 56
click at [503, 305] on span "Suite @ relance de 1 264€ => Bien reçu" at bounding box center [560, 305] width 114 height 7
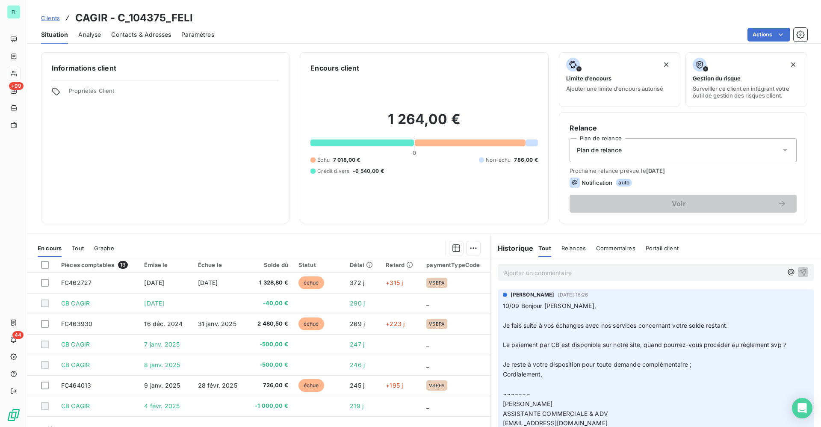
click at [800, 413] on icon "button" at bounding box center [804, 408] width 9 height 9
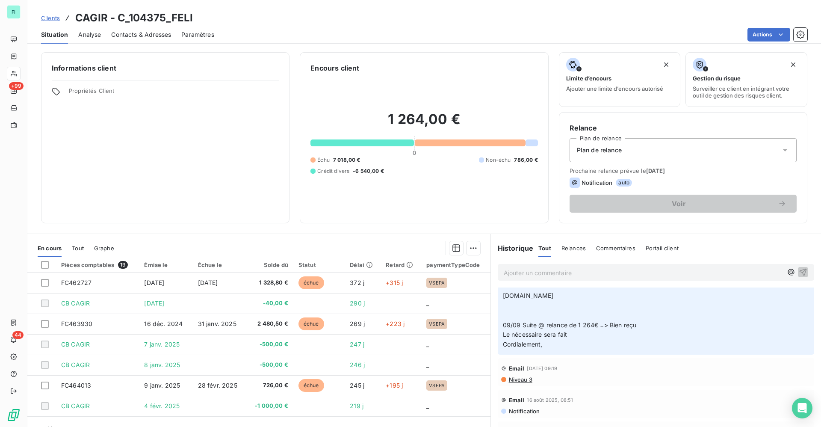
scroll to position [192, 0]
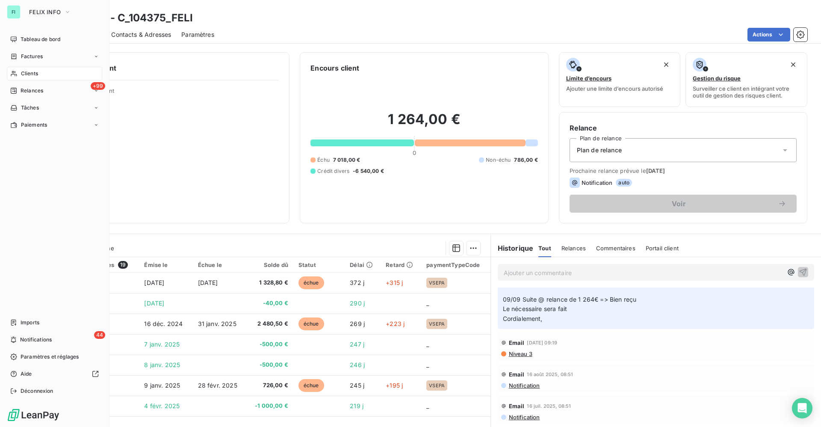
click at [28, 74] on span "Clients" at bounding box center [29, 74] width 17 height 8
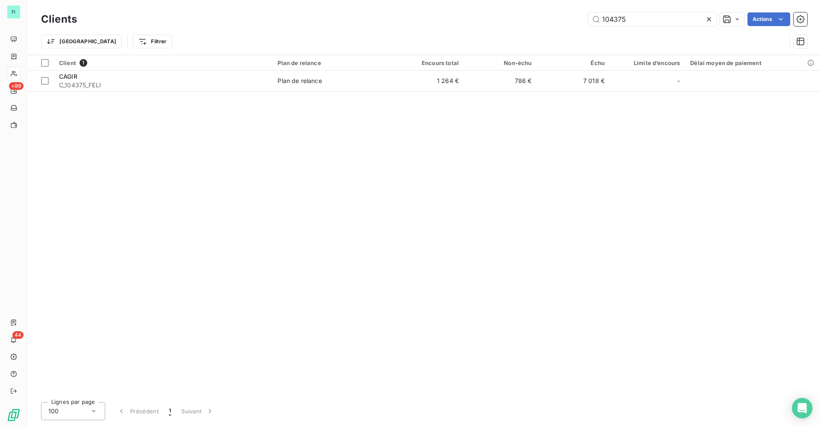
drag, startPoint x: 639, startPoint y: 21, endPoint x: 330, endPoint y: 1, distance: 309.3
click at [462, 21] on div "104375 Actions" at bounding box center [447, 19] width 720 height 14
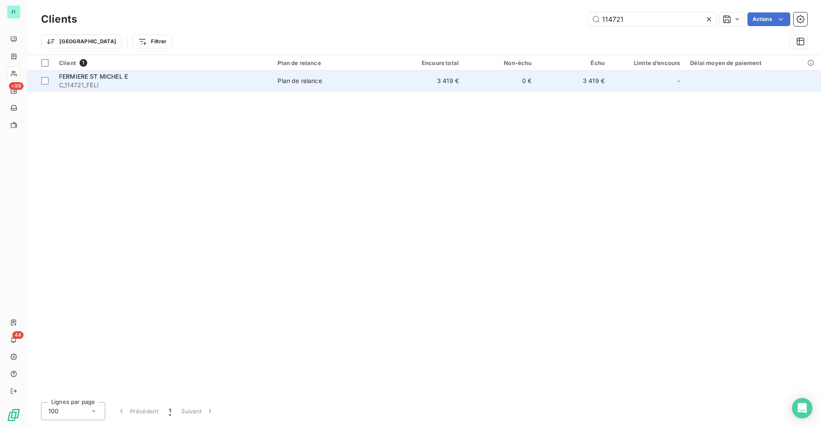
type input "114721"
click at [109, 75] on span "FERMIERE ST MICHEL E" at bounding box center [93, 76] width 69 height 7
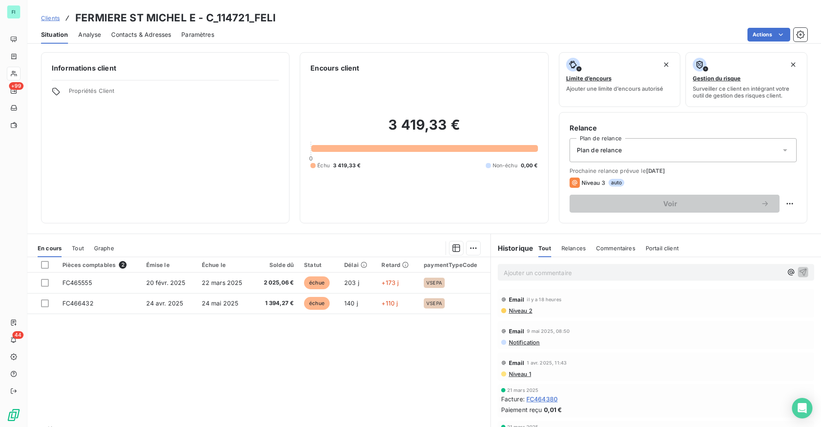
click at [515, 275] on p "Ajouter un commentaire ﻿" at bounding box center [643, 272] width 279 height 11
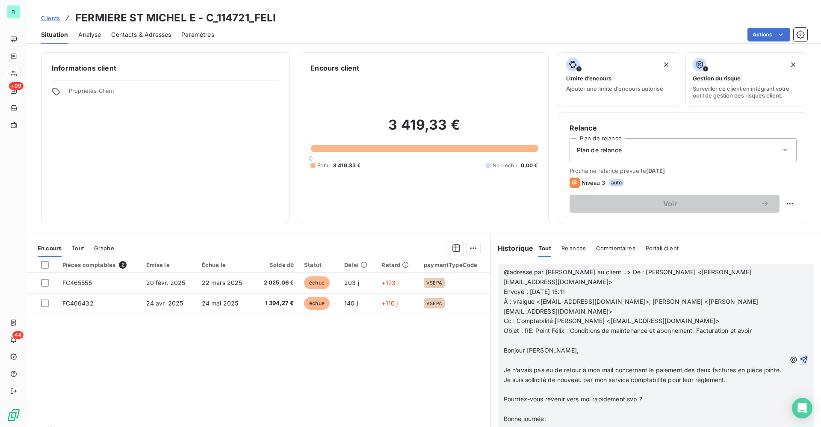
click at [800, 355] on icon "button" at bounding box center [804, 359] width 9 height 9
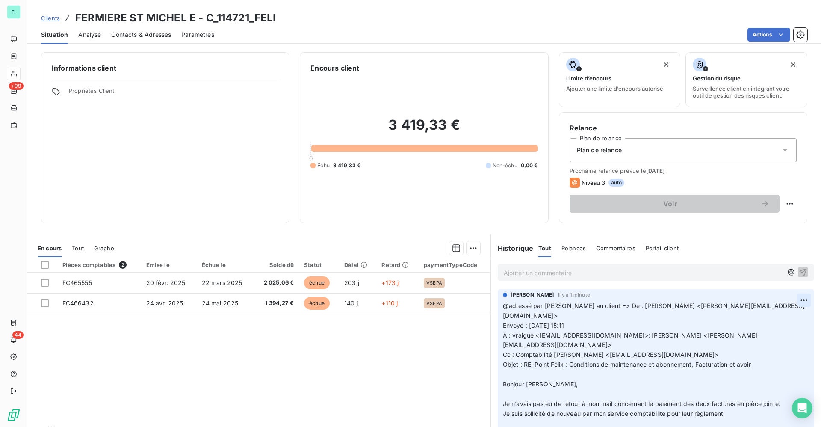
click at [782, 297] on html "FI +99 44 Clients FERMIERE ST MICHEL E - C_114721_FELI Situation Analyse Contac…" at bounding box center [410, 213] width 821 height 427
click at [763, 338] on div "Supprimer" at bounding box center [764, 335] width 48 height 14
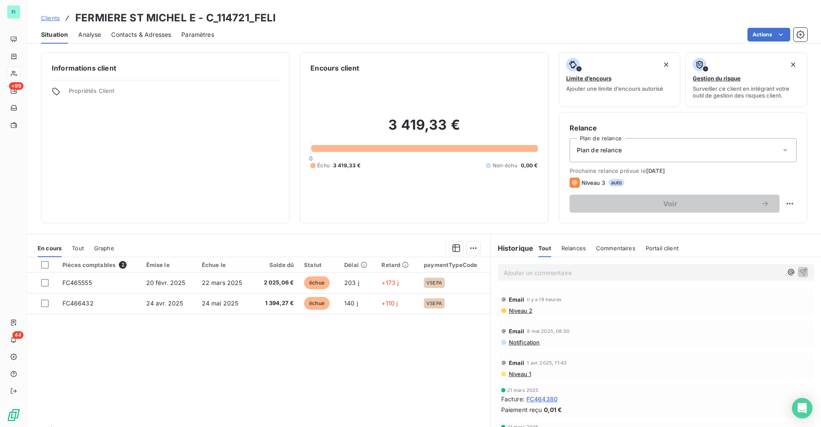
click at [508, 270] on p "Ajouter un commentaire ﻿" at bounding box center [643, 272] width 279 height 11
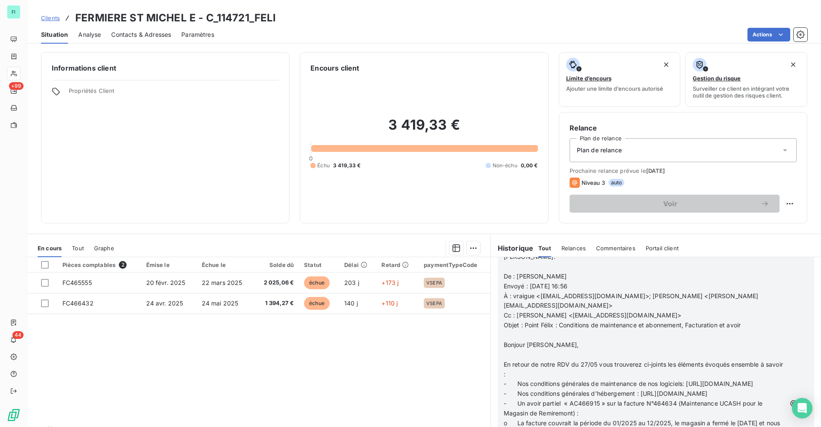
scroll to position [1090, 0]
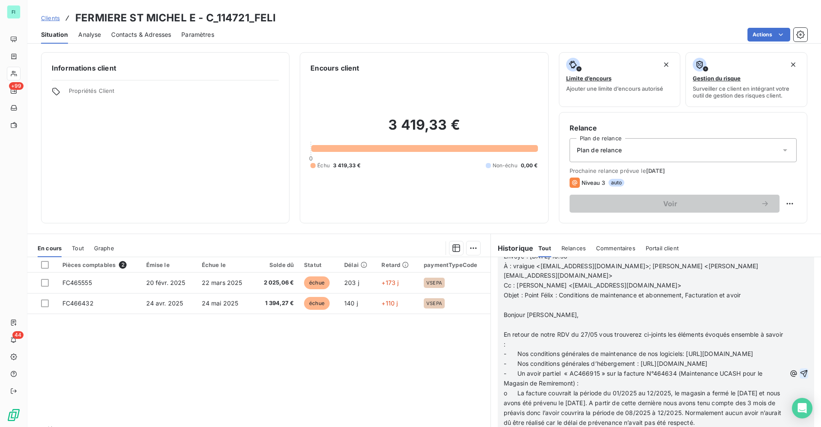
click at [800, 378] on icon "button" at bounding box center [804, 373] width 9 height 9
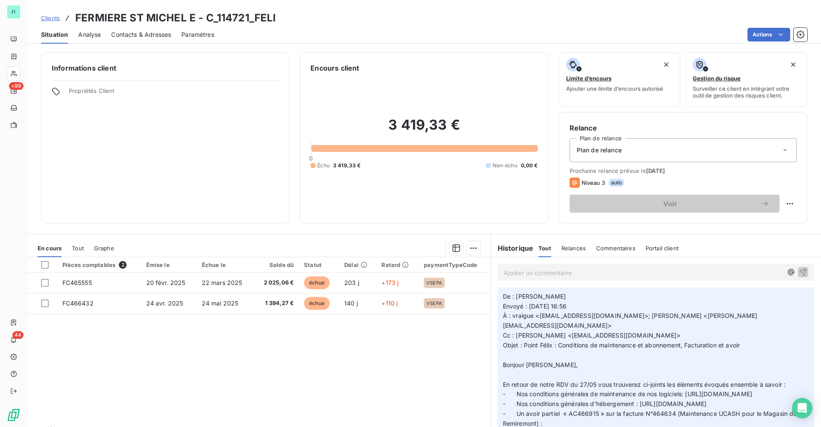
scroll to position [0, 0]
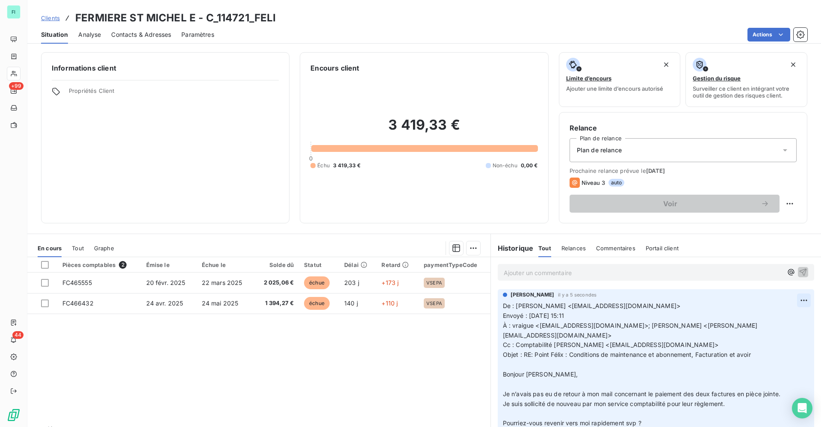
click at [785, 299] on html "FI +99 44 Clients FERMIERE ST MICHEL E - C_114721_FELI Situation Analyse Contac…" at bounding box center [410, 213] width 821 height 427
click at [761, 319] on div "Editer" at bounding box center [764, 319] width 48 height 14
click at [503, 308] on span "De : [PERSON_NAME] <[EMAIL_ADDRESS][DOMAIN_NAME]>" at bounding box center [591, 305] width 177 height 7
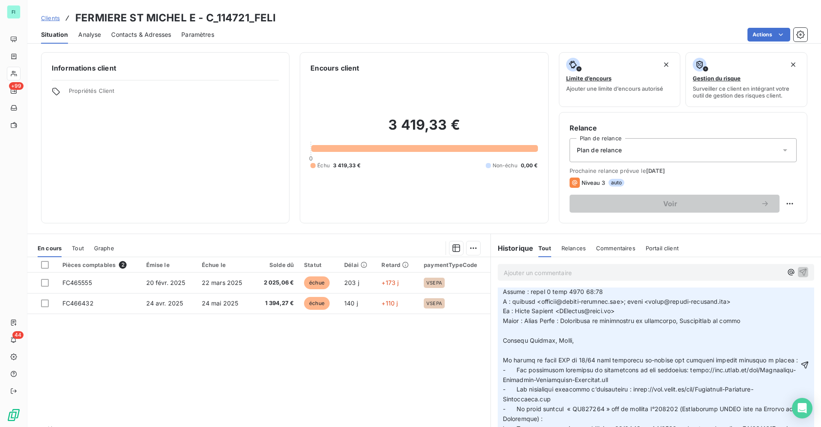
scroll to position [192, 0]
click at [800, 367] on icon "button" at bounding box center [804, 362] width 9 height 9
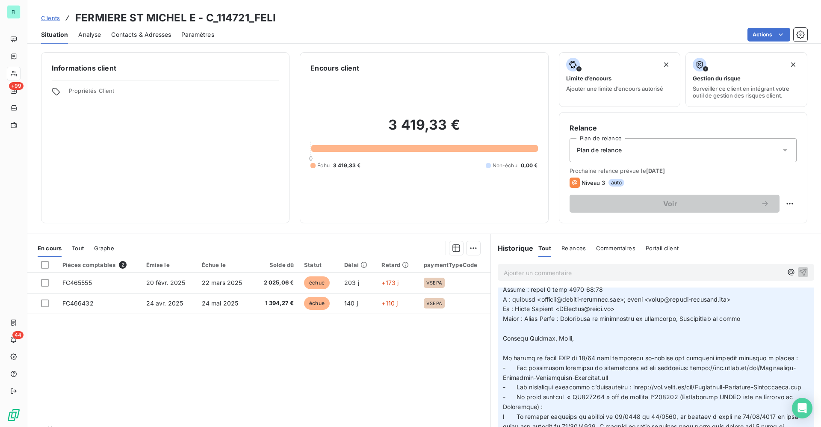
scroll to position [0, 0]
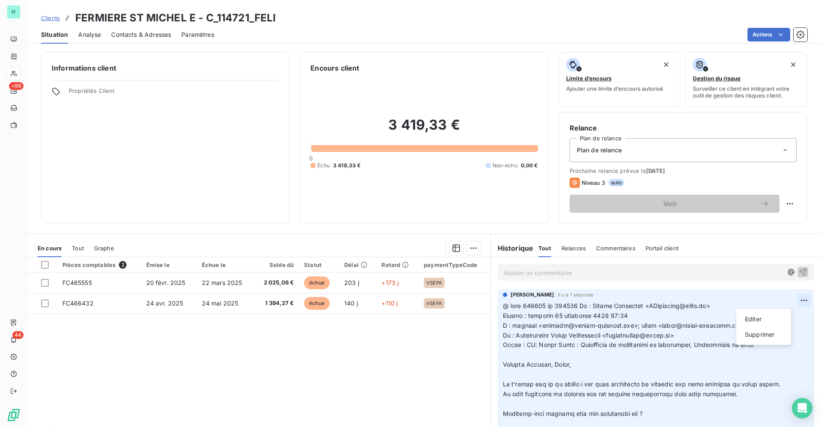
click at [781, 299] on html "FI +99 44 Clients FERMIERE ST MICHEL E - C_114721_FELI Situation Analyse Contac…" at bounding box center [410, 213] width 821 height 427
click at [754, 318] on div "Editer" at bounding box center [764, 319] width 48 height 14
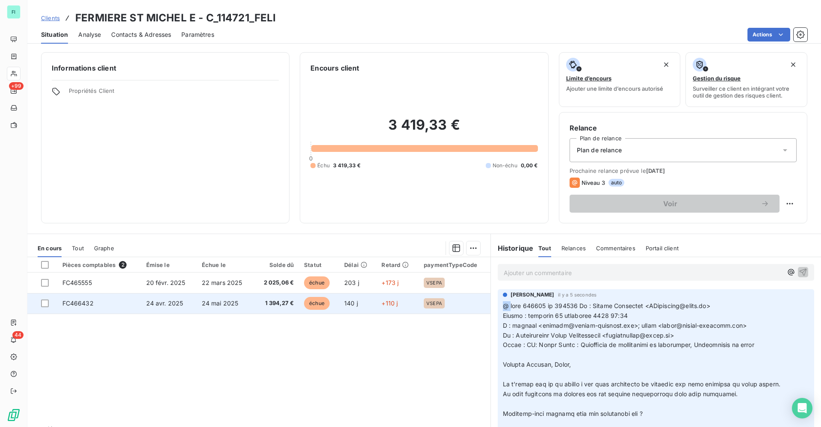
drag, startPoint x: 505, startPoint y: 307, endPoint x: 483, endPoint y: 307, distance: 21.8
click at [483, 307] on div "En cours Tout Graphe Pièces comptables 2 Émise le Échue le Solde dû Statut Déla…" at bounding box center [424, 340] width 794 height 214
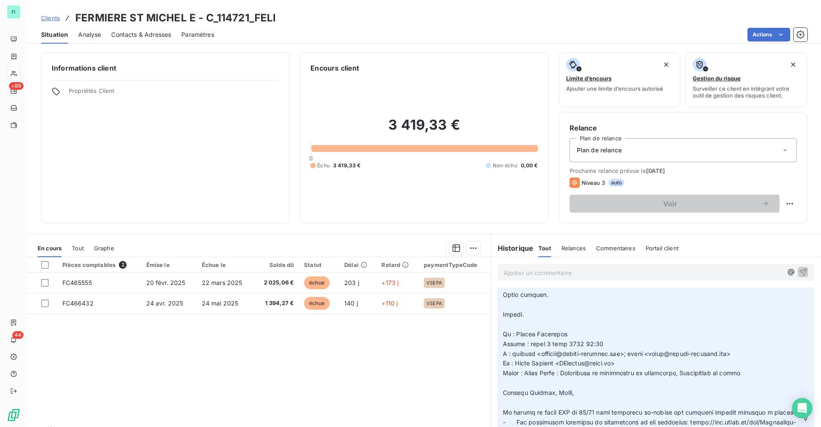
scroll to position [192, 0]
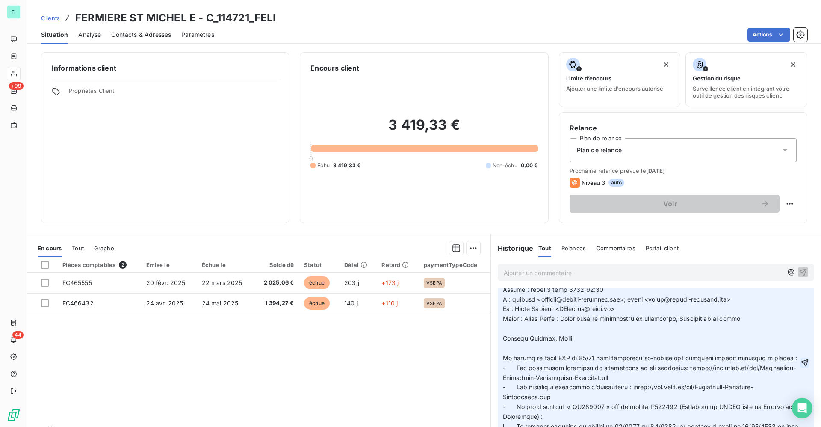
click at [800, 367] on icon "button" at bounding box center [804, 362] width 9 height 9
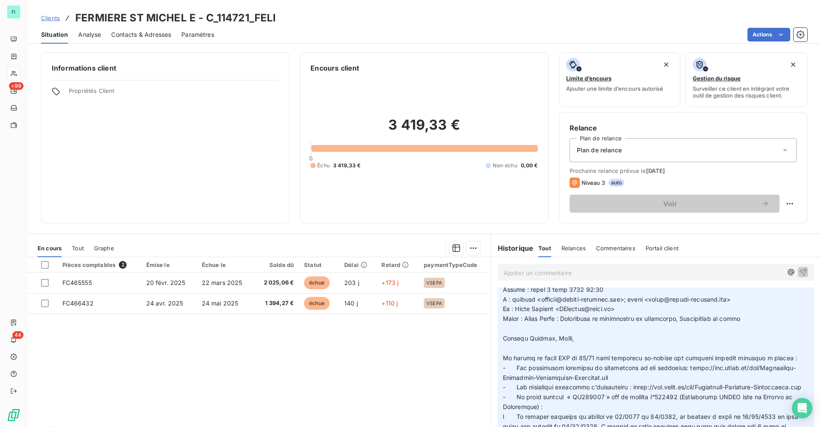
click at [118, 38] on span "Contacts & Adresses" at bounding box center [141, 34] width 60 height 9
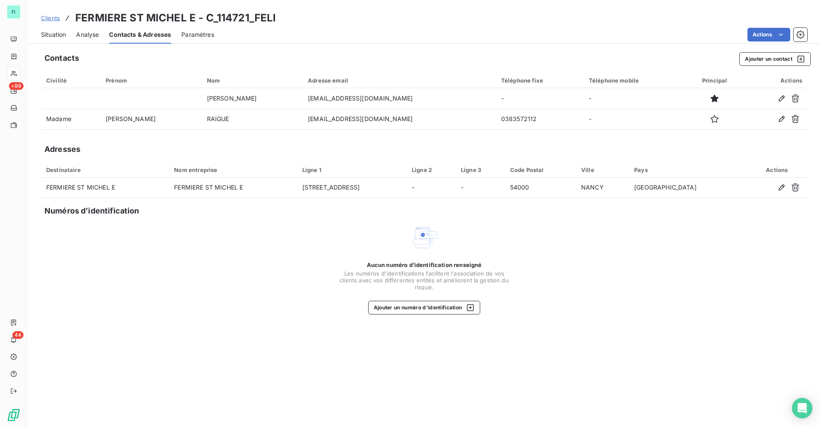
click at [43, 35] on span "Situation" at bounding box center [53, 34] width 25 height 9
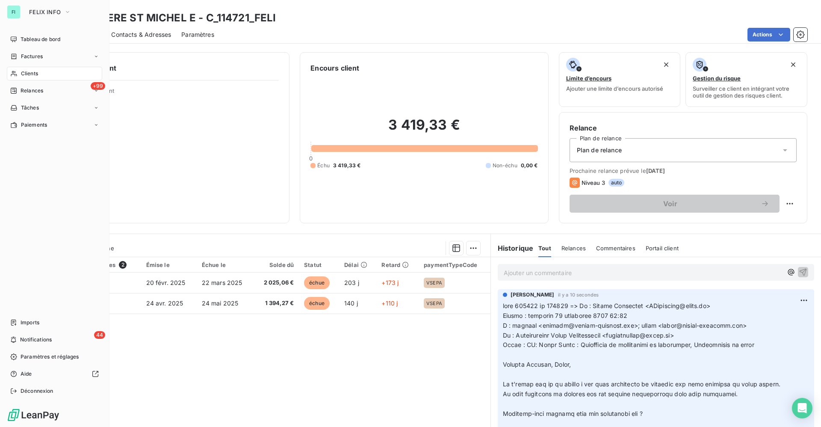
click at [32, 73] on span "Clients" at bounding box center [29, 74] width 17 height 8
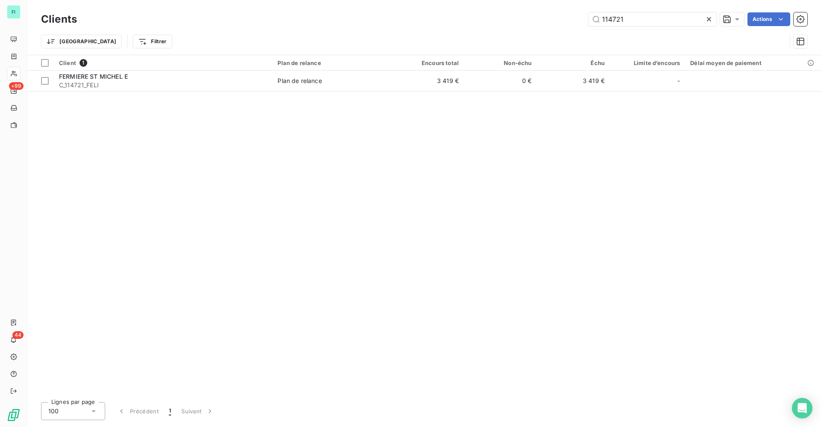
drag, startPoint x: 599, startPoint y: 23, endPoint x: 273, endPoint y: 15, distance: 326.3
click at [377, 23] on div "114721 Actions" at bounding box center [447, 19] width 720 height 14
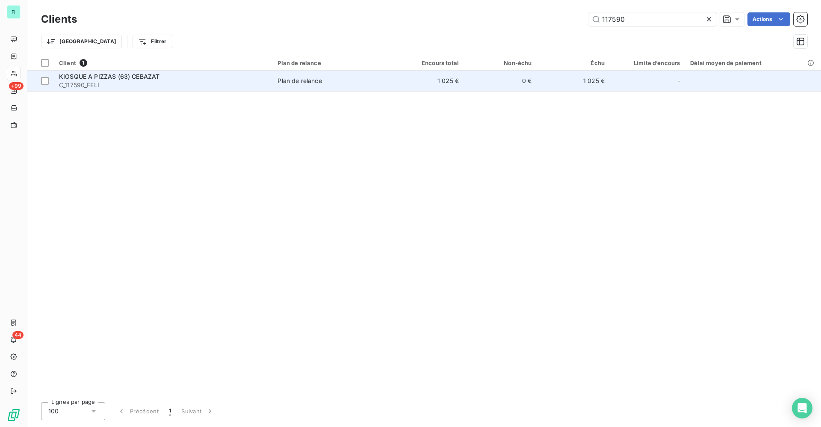
type input "117590"
click at [164, 72] on div "KIOSQUE A PIZZAS (63) CEBAZAT" at bounding box center [163, 76] width 208 height 9
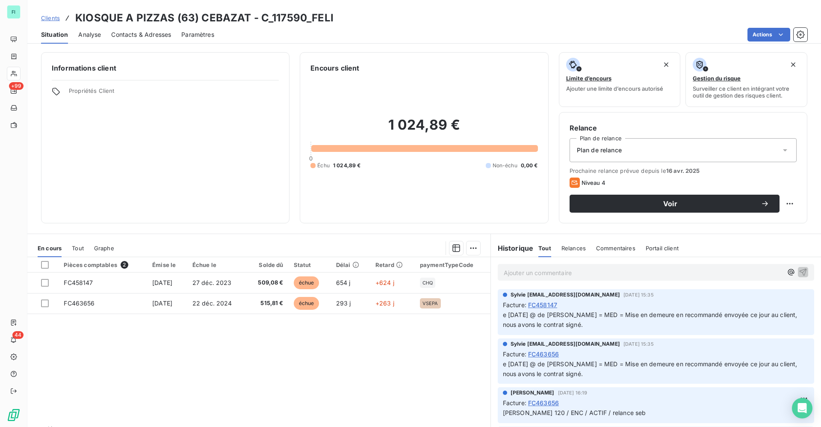
click at [513, 272] on p "Ajouter un commentaire ﻿" at bounding box center [643, 272] width 279 height 11
click at [508, 272] on p "Ajouter un commentaire ﻿" at bounding box center [643, 272] width 279 height 11
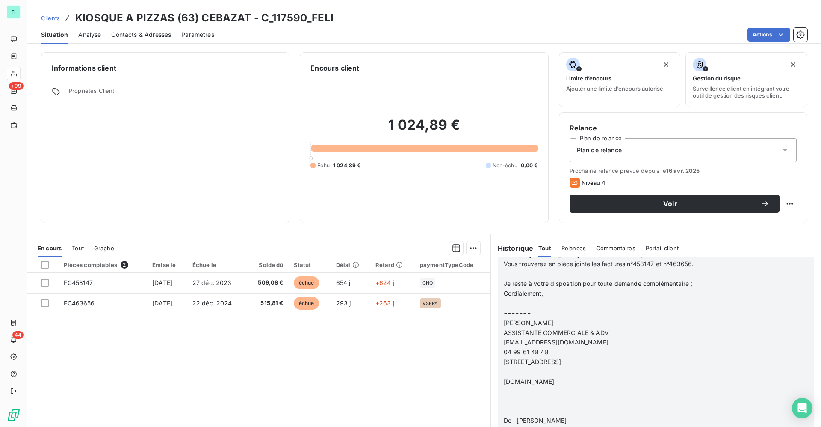
scroll to position [385, 0]
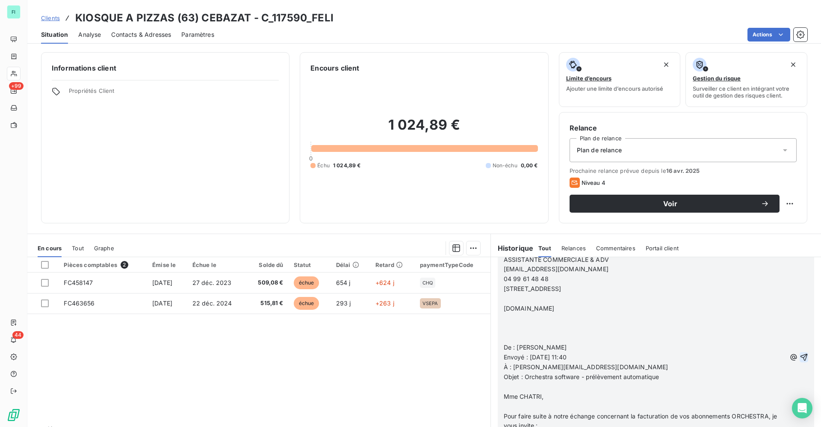
click at [800, 354] on icon "button" at bounding box center [803, 357] width 7 height 7
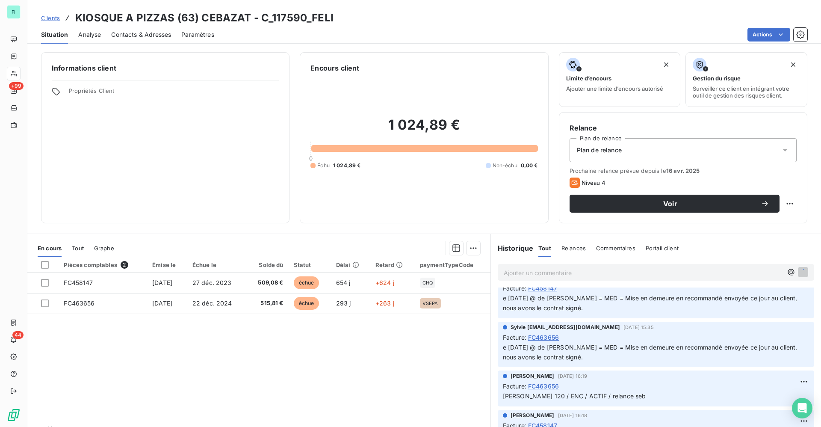
scroll to position [624, 0]
click at [780, 202] on html "FI +99 44 Clients KIOSQUE A PIZZAS (63) CEBAZAT - C_117590_FELI Situation Analy…" at bounding box center [410, 213] width 821 height 427
click at [762, 221] on div "Replanifier cette action" at bounding box center [744, 222] width 77 height 14
select select "8"
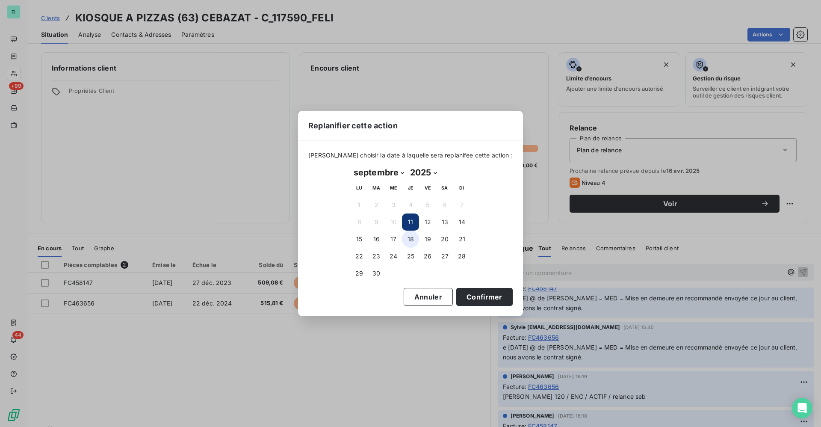
click at [410, 236] on button "18" at bounding box center [410, 238] width 17 height 17
click at [477, 300] on button "Confirmer" at bounding box center [484, 297] width 56 height 18
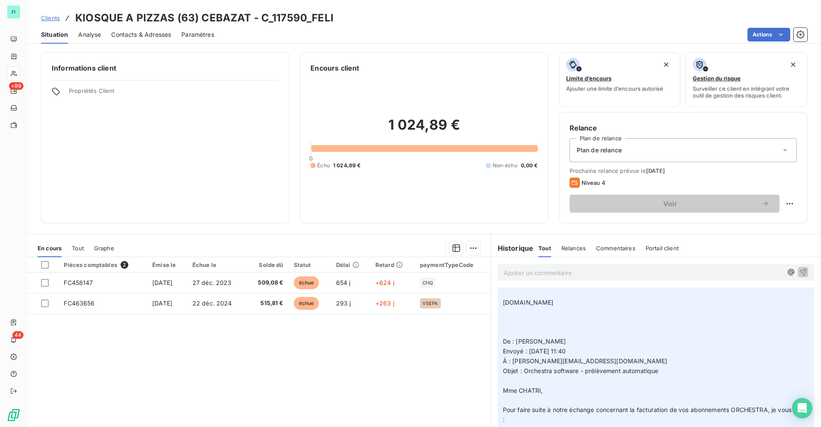
scroll to position [239, 0]
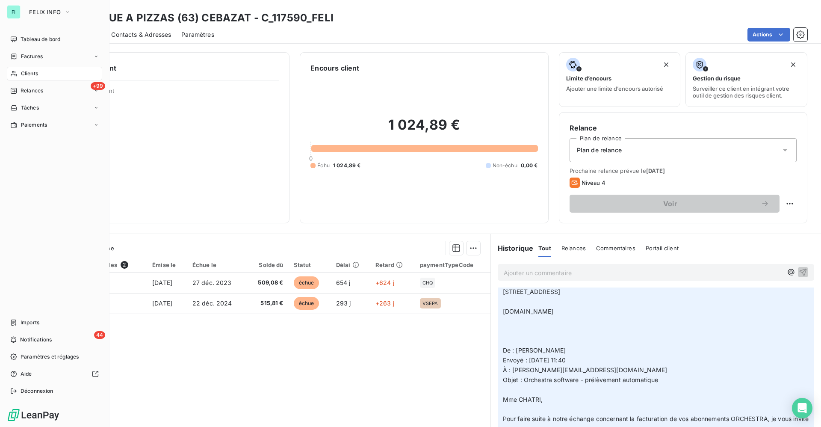
drag, startPoint x: 34, startPoint y: 72, endPoint x: 86, endPoint y: 63, distance: 52.0
click at [35, 72] on span "Clients" at bounding box center [29, 74] width 17 height 8
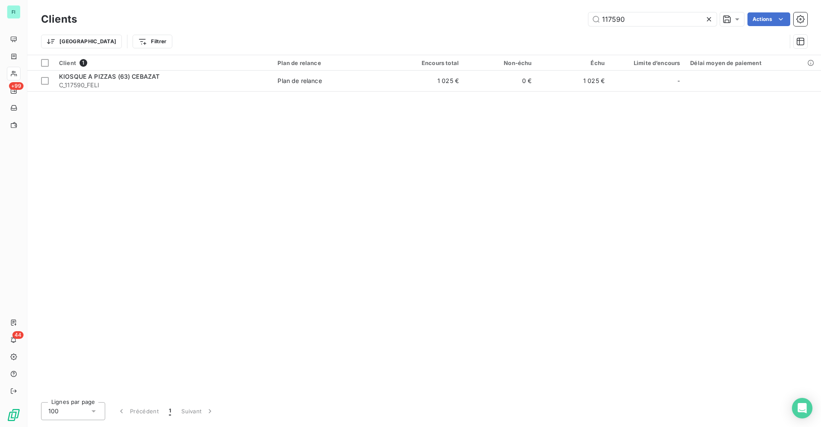
drag, startPoint x: 628, startPoint y: 17, endPoint x: 359, endPoint y: 17, distance: 269.4
click at [418, 17] on div "117590 Actions" at bounding box center [447, 19] width 720 height 14
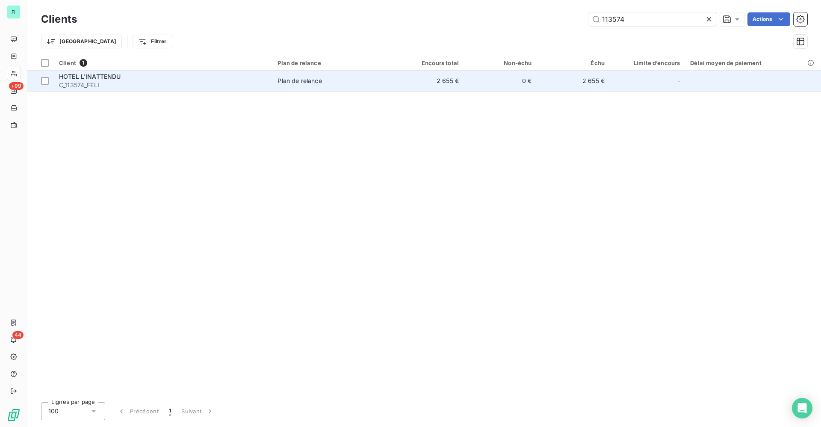
type input "113574"
click at [105, 79] on span "HOTEL L'INATTENDU" at bounding box center [90, 76] width 62 height 7
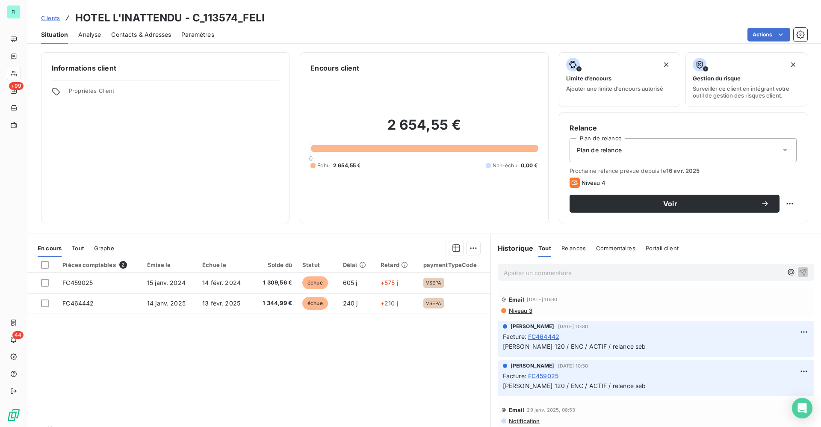
click at [534, 271] on p "Ajouter un commentaire ﻿" at bounding box center [643, 272] width 279 height 11
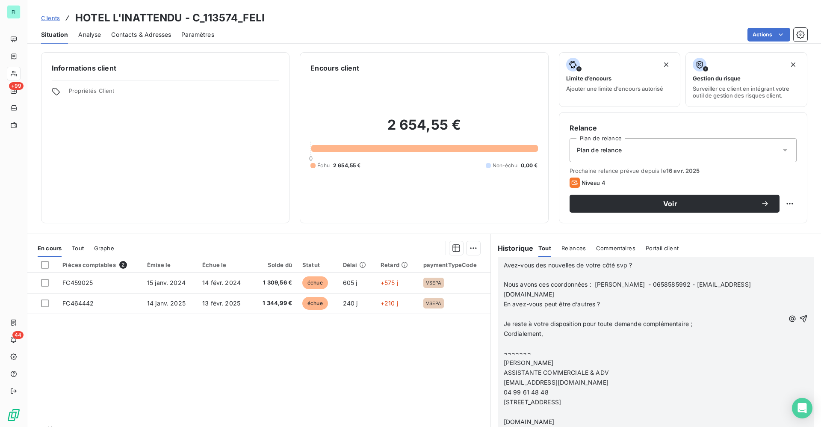
scroll to position [321, 0]
click at [799, 320] on icon "button" at bounding box center [803, 317] width 9 height 9
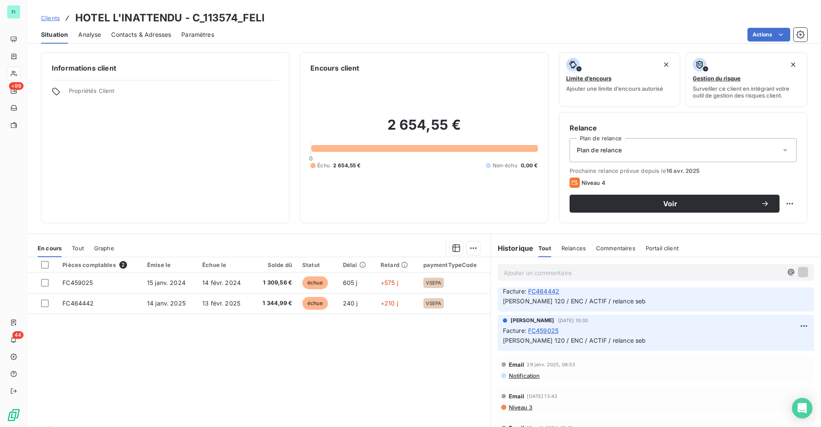
scroll to position [0, 0]
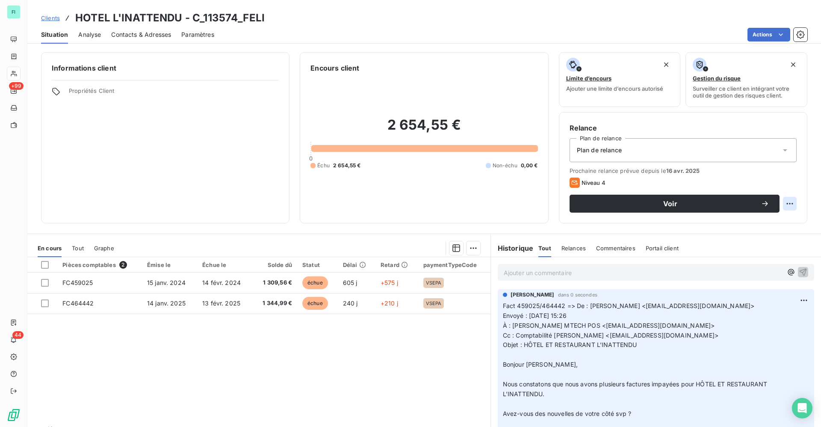
click at [777, 205] on html "FI +99 44 Clients HOTEL L'INATTENDU - C_113574_FELI Situation Analyse Contacts …" at bounding box center [410, 213] width 821 height 427
click at [752, 221] on div "Replanifier cette action" at bounding box center [744, 222] width 77 height 14
select select "8"
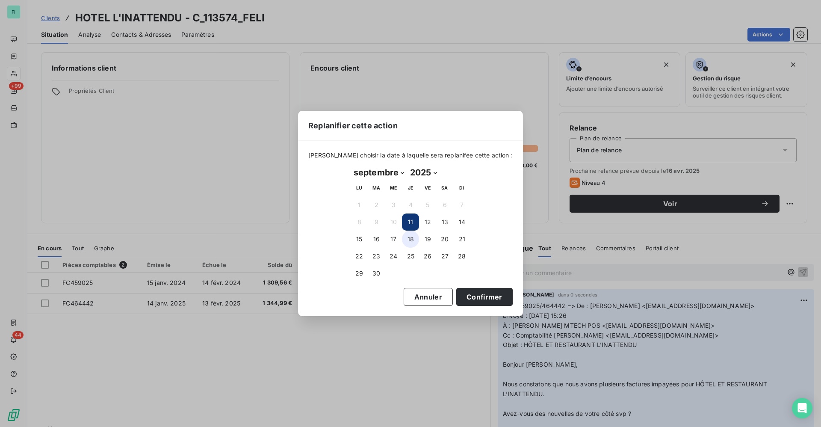
click at [413, 239] on button "18" at bounding box center [410, 238] width 17 height 17
click at [476, 293] on button "Confirmer" at bounding box center [484, 297] width 56 height 18
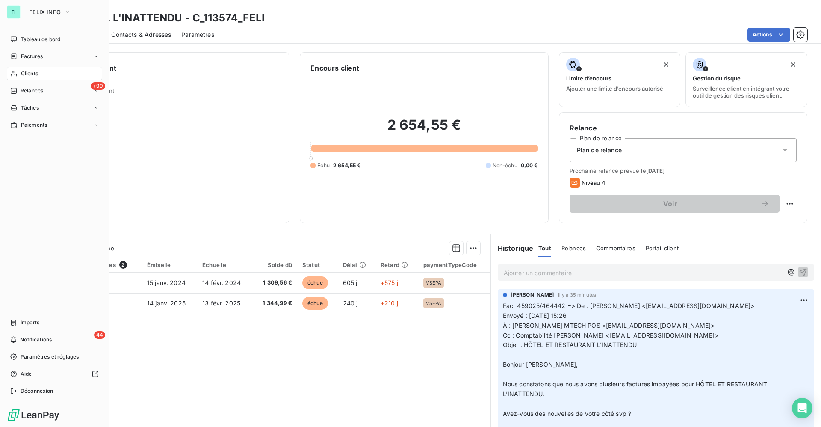
drag, startPoint x: 28, startPoint y: 69, endPoint x: 37, endPoint y: 69, distance: 9.0
click at [29, 69] on div "Clients" at bounding box center [54, 74] width 95 height 14
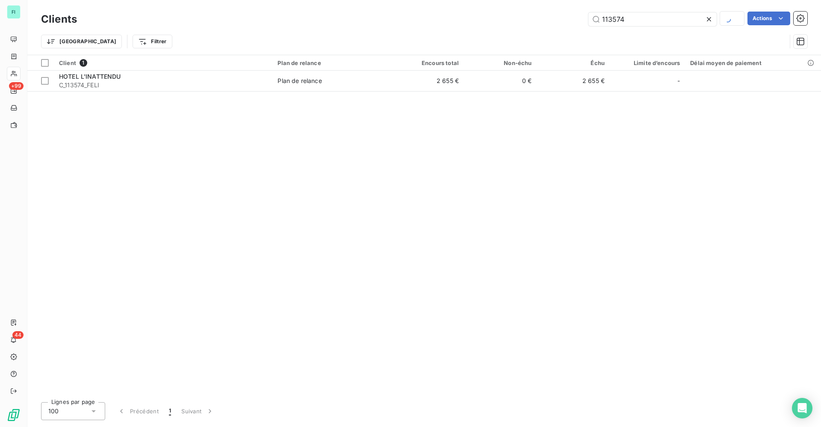
click at [481, 16] on div "113574 Actions" at bounding box center [447, 19] width 720 height 15
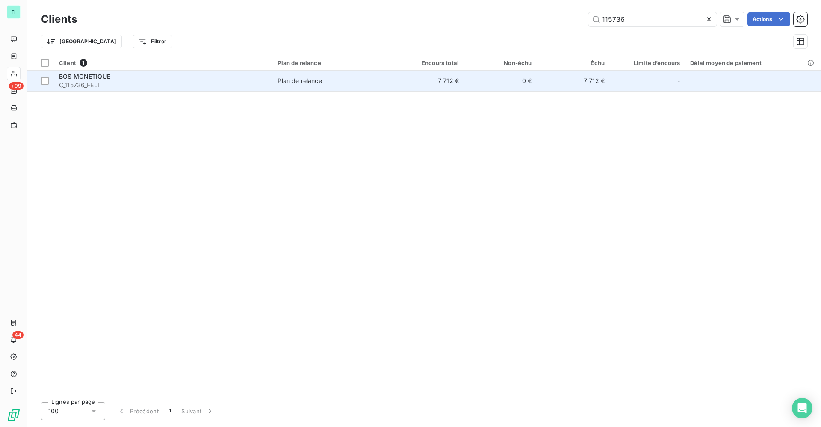
type input "115736"
click at [116, 86] on span "C_115736_FELI" at bounding box center [163, 85] width 208 height 9
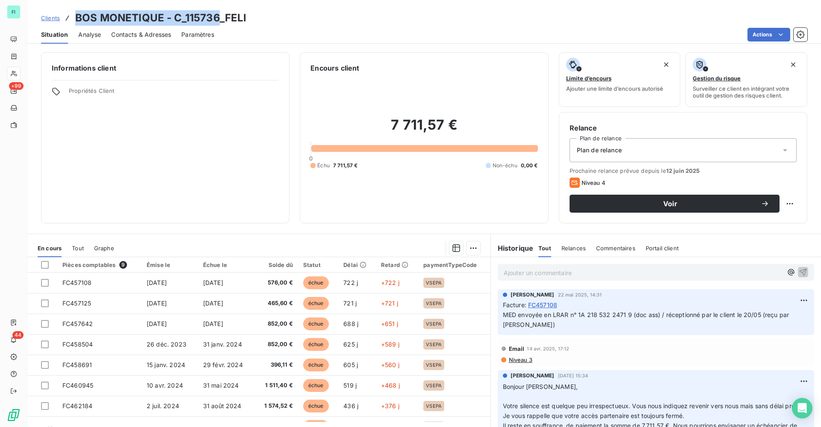
drag, startPoint x: 76, startPoint y: 19, endPoint x: 220, endPoint y: 16, distance: 143.7
click at [220, 16] on h3 "BOS MONETIQUE - C_115736_FELI" at bounding box center [160, 17] width 171 height 15
copy h3 "BOS MONETIQUE - C_115736"
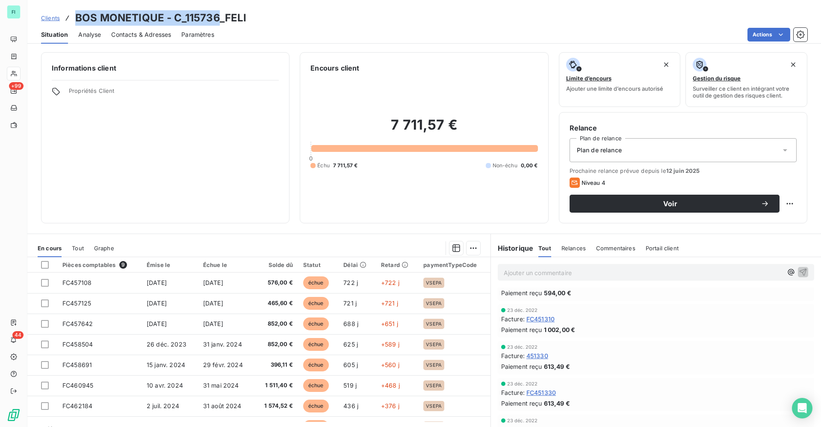
scroll to position [6926, 0]
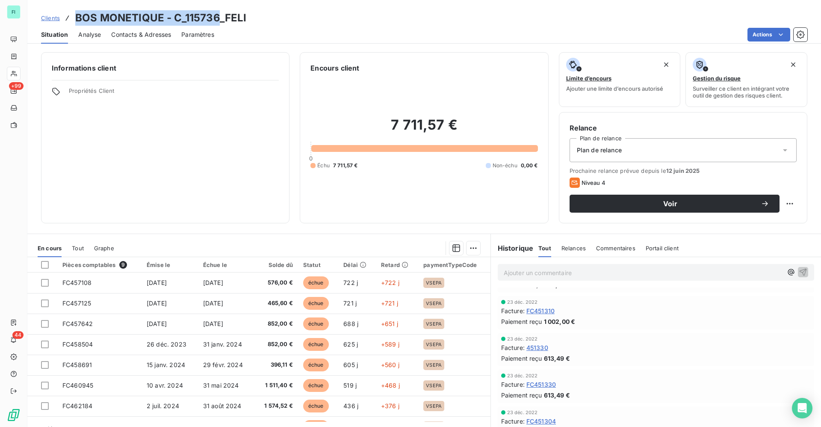
click at [156, 38] on span "Contacts & Adresses" at bounding box center [141, 34] width 60 height 9
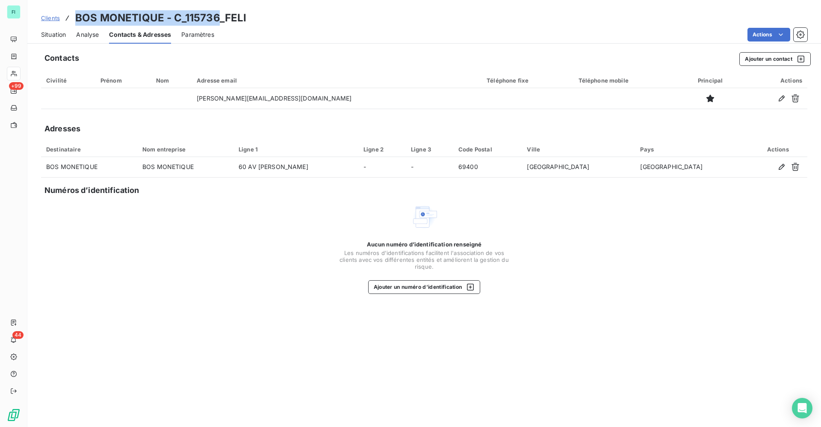
click at [62, 36] on span "Situation" at bounding box center [53, 34] width 25 height 9
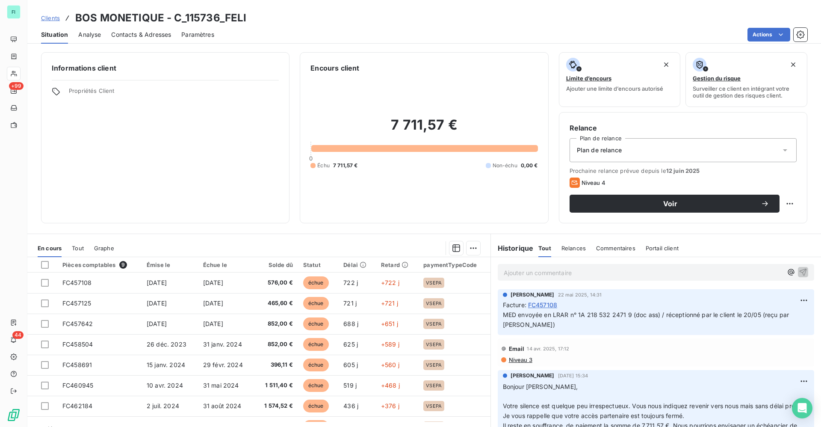
click at [539, 273] on p "Ajouter un commentaire ﻿" at bounding box center [643, 272] width 279 height 11
click at [800, 273] on icon "button" at bounding box center [803, 271] width 7 height 7
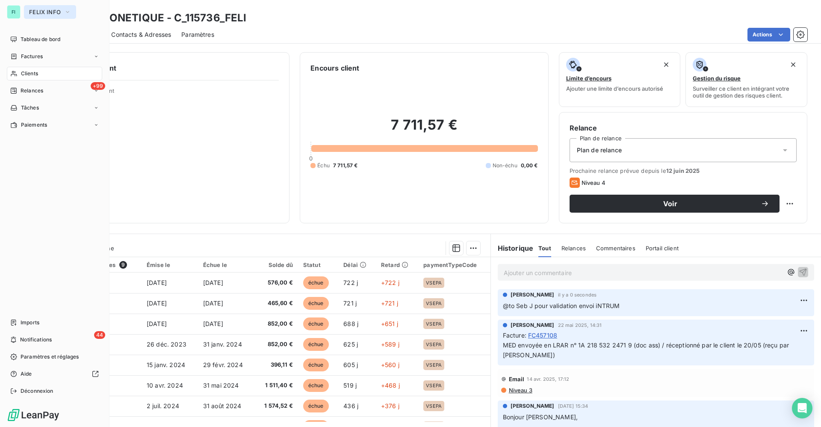
click at [38, 13] on span "FELIX INFO" at bounding box center [45, 12] width 32 height 7
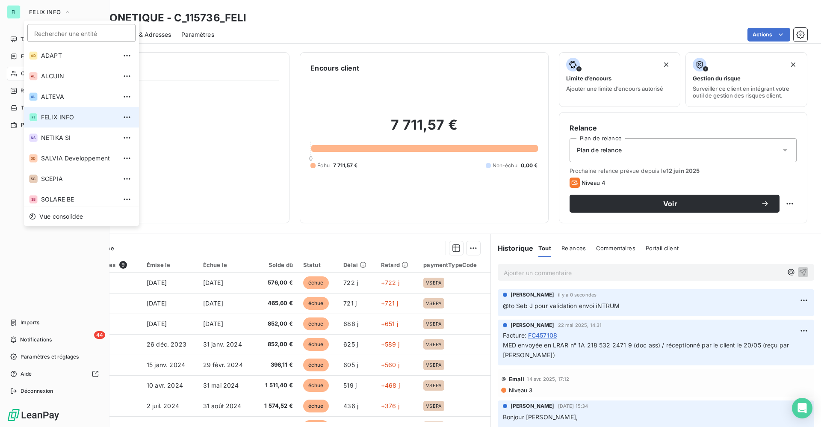
click at [59, 117] on span "FELIX INFO" at bounding box center [79, 117] width 76 height 9
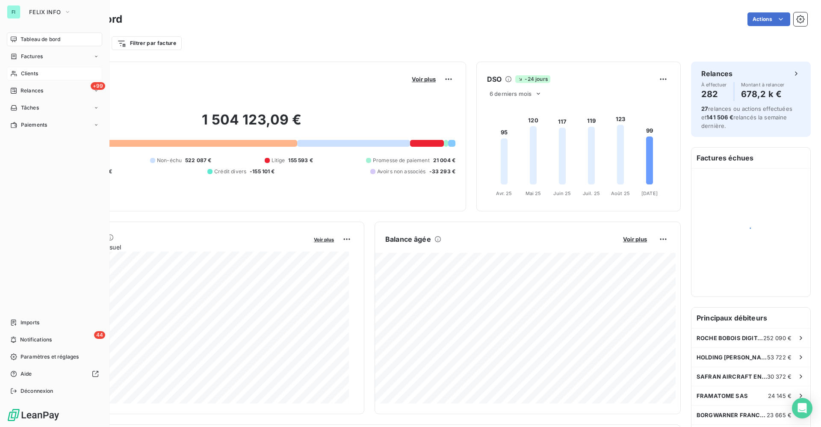
click at [37, 73] on span "Clients" at bounding box center [29, 74] width 17 height 8
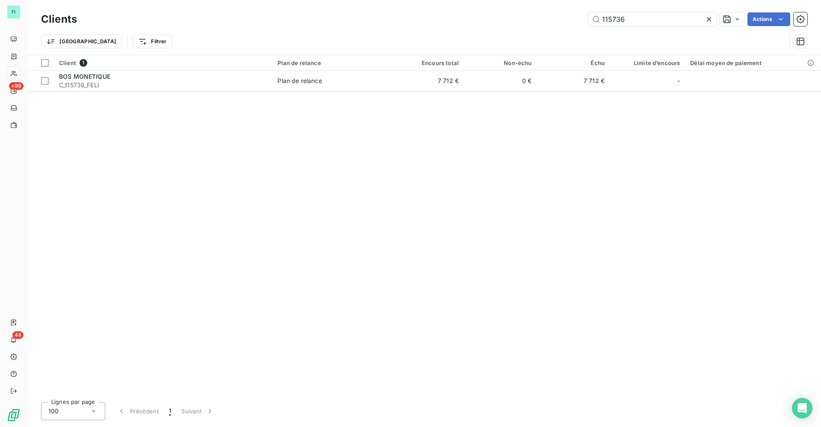
drag, startPoint x: 626, startPoint y: 25, endPoint x: 440, endPoint y: 25, distance: 186.0
click at [484, 25] on div "115736 Actions" at bounding box center [447, 19] width 720 height 14
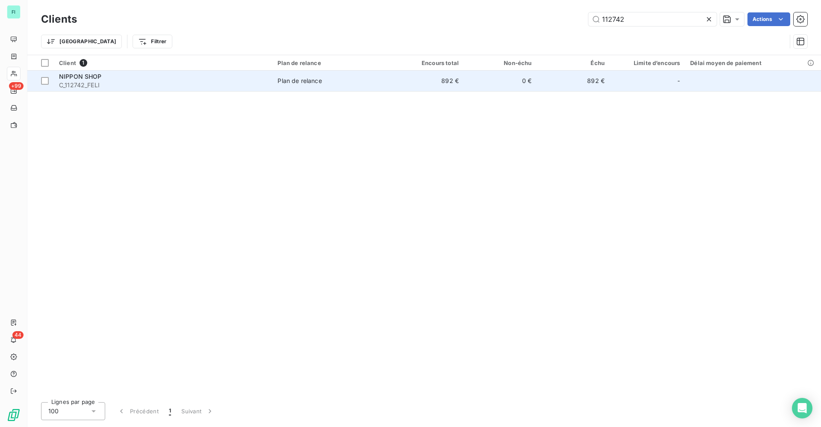
type input "112742"
click at [114, 75] on div "NIPPON SHOP" at bounding box center [163, 76] width 208 height 9
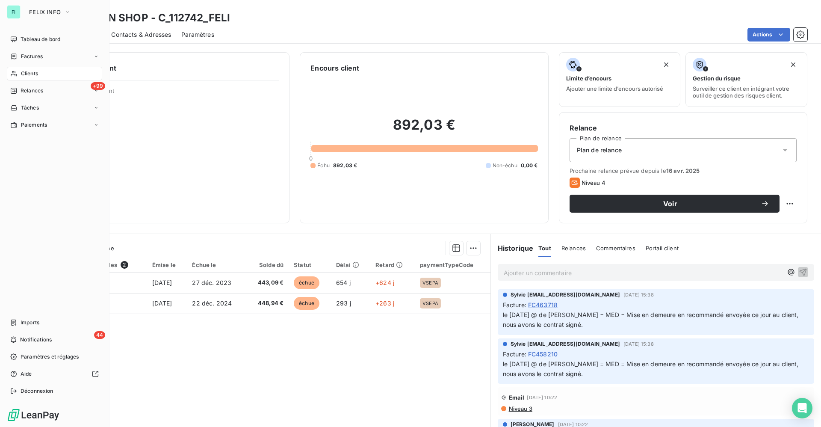
click at [33, 74] on span "Clients" at bounding box center [29, 74] width 17 height 8
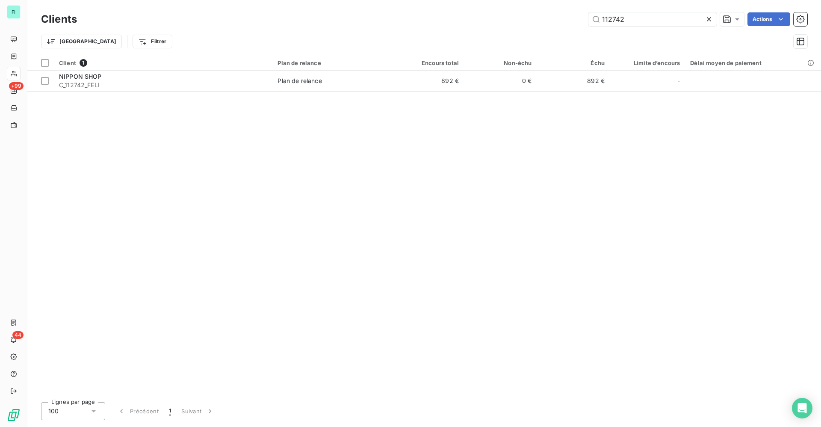
drag, startPoint x: 649, startPoint y: 18, endPoint x: 428, endPoint y: 18, distance: 221.0
click at [466, 18] on div "112742 Actions" at bounding box center [447, 19] width 720 height 14
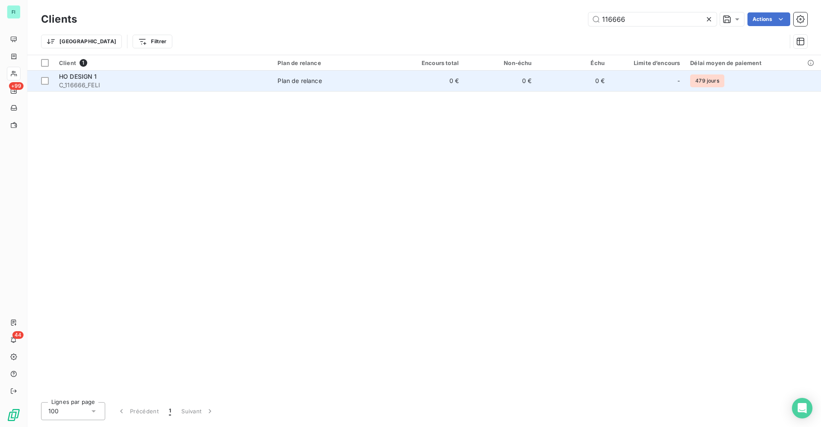
type input "116666"
click at [228, 80] on div "HO DESIGN 1" at bounding box center [163, 76] width 208 height 9
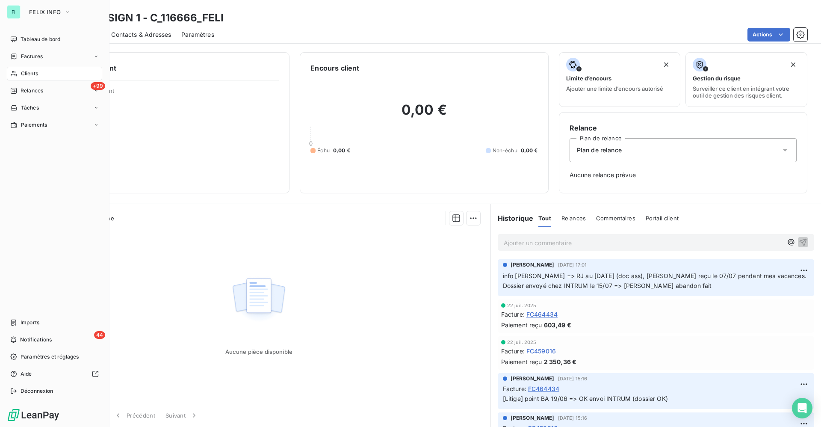
click at [33, 72] on span "Clients" at bounding box center [29, 74] width 17 height 8
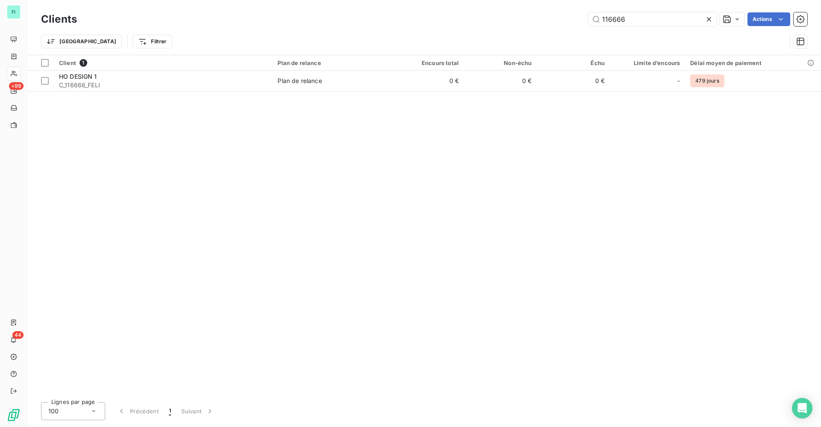
drag, startPoint x: 615, startPoint y: 22, endPoint x: 433, endPoint y: 22, distance: 182.1
click at [534, 24] on div "116666 Actions" at bounding box center [447, 19] width 720 height 14
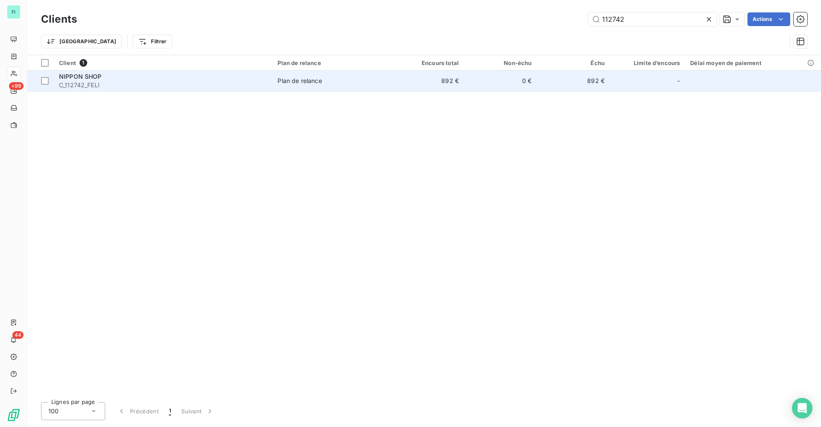
type input "112742"
click at [95, 82] on span "C_112742_FELI" at bounding box center [163, 85] width 208 height 9
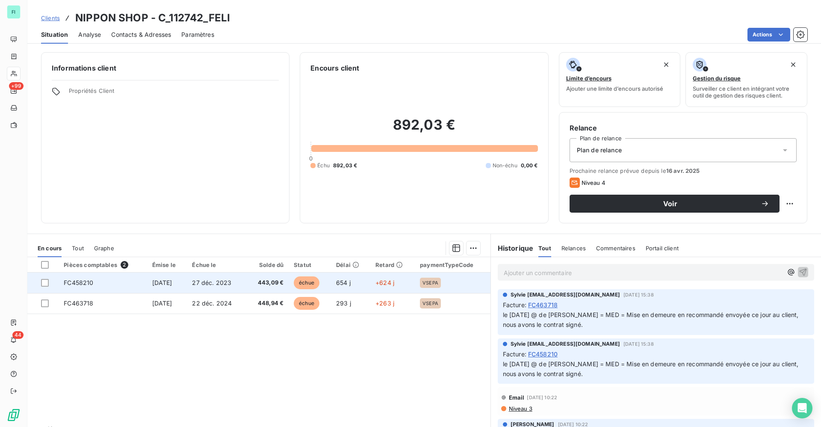
click at [255, 279] on td "443,09 €" at bounding box center [267, 282] width 43 height 21
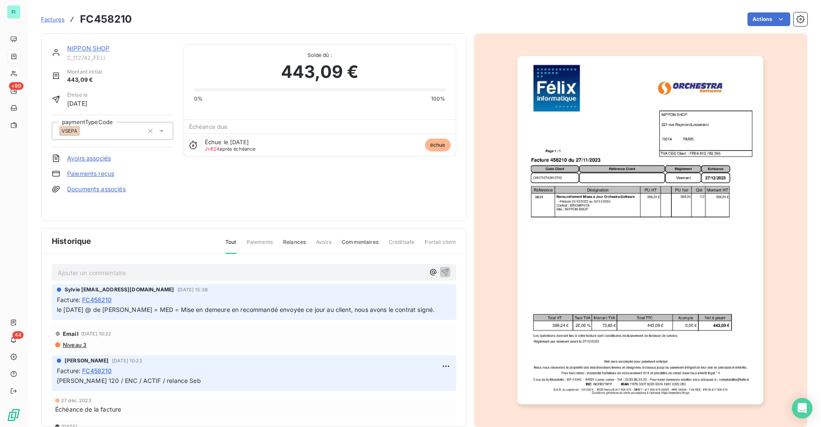
click at [568, 206] on img "button" at bounding box center [640, 230] width 246 height 348
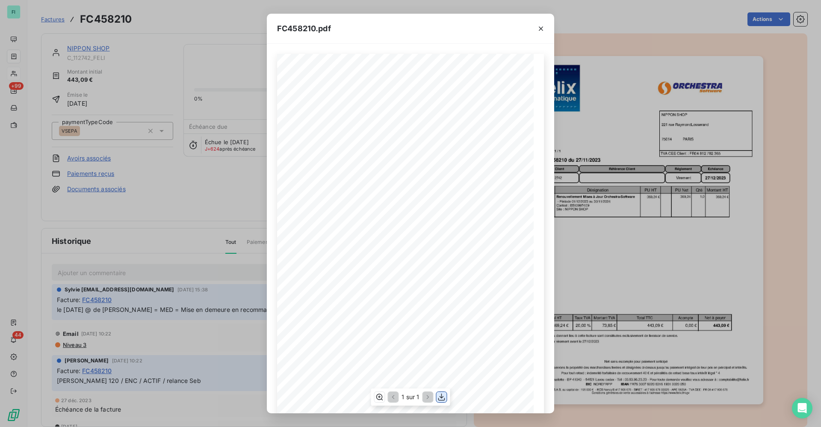
click at [444, 398] on icon "button" at bounding box center [441, 396] width 9 height 9
click at [544, 28] on icon "button" at bounding box center [541, 28] width 9 height 9
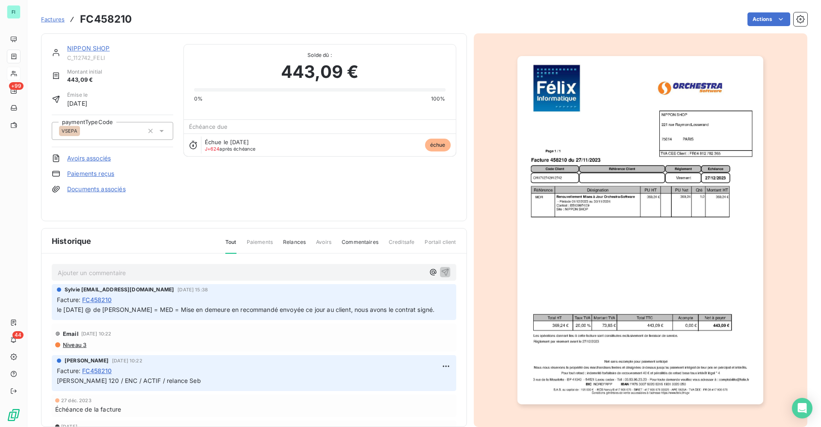
click at [92, 48] on link "NIPPON SHOP" at bounding box center [88, 47] width 43 height 7
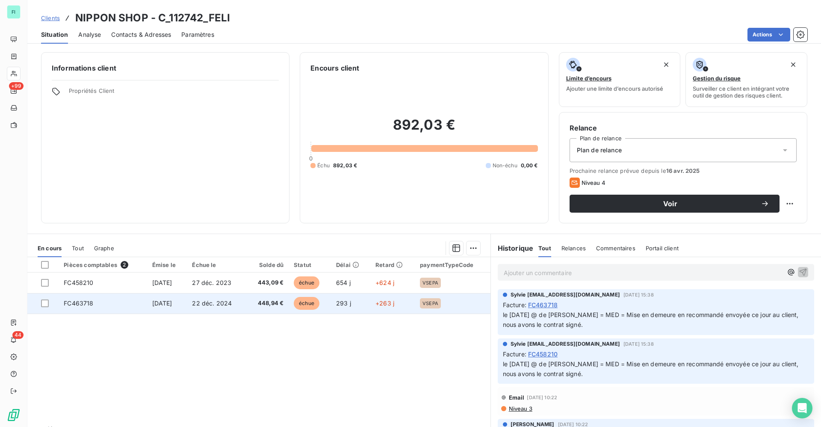
click at [289, 307] on td "448,94 €" at bounding box center [267, 303] width 43 height 21
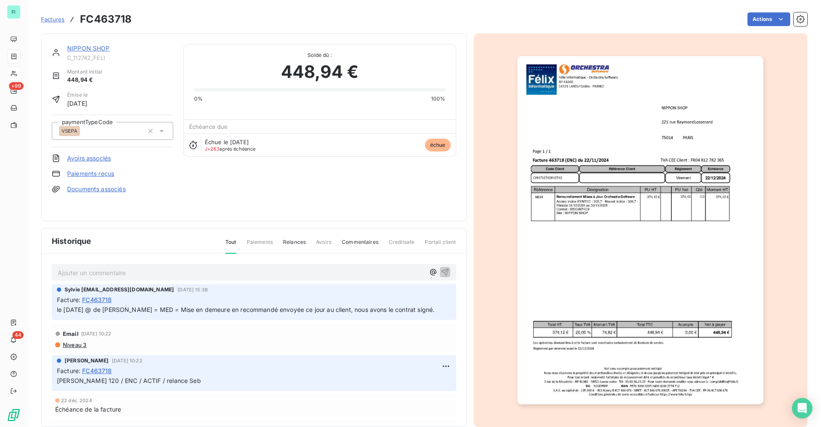
click at [581, 171] on img "button" at bounding box center [640, 230] width 246 height 348
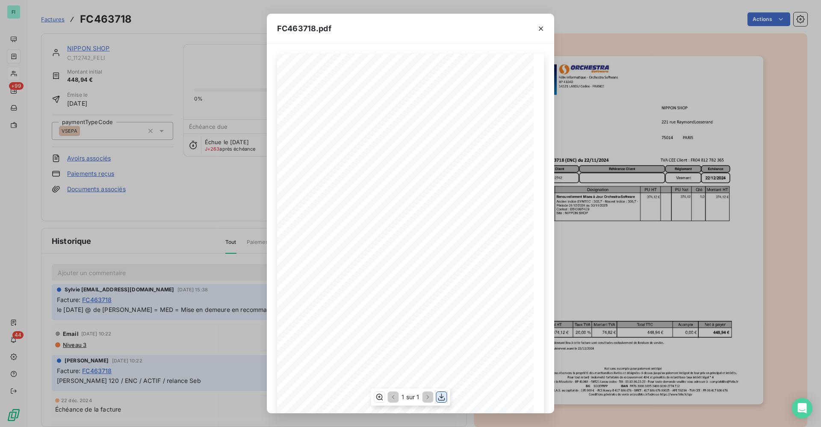
click at [441, 396] on icon "button" at bounding box center [441, 396] width 9 height 9
click at [541, 25] on icon "button" at bounding box center [541, 28] width 9 height 9
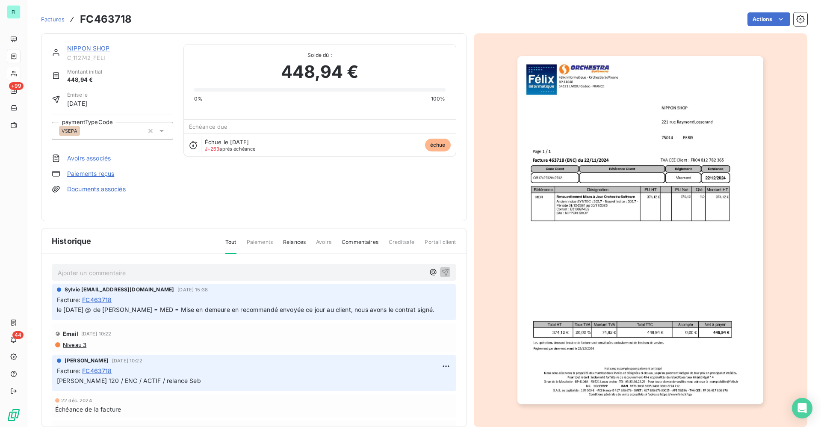
click at [95, 44] on link "NIPPON SHOP" at bounding box center [88, 47] width 43 height 7
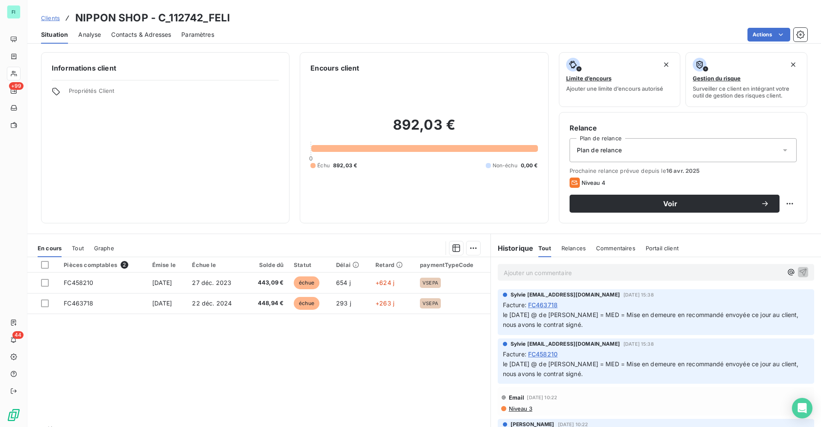
click at [420, 348] on div "Pièces comptables 2 Émise le Échue le Solde dû Statut Délai Retard paymentTypeC…" at bounding box center [258, 339] width 463 height 165
click at [513, 271] on p "Ajouter un commentaire ﻿" at bounding box center [643, 272] width 279 height 11
click at [800, 271] on icon "button" at bounding box center [803, 271] width 7 height 7
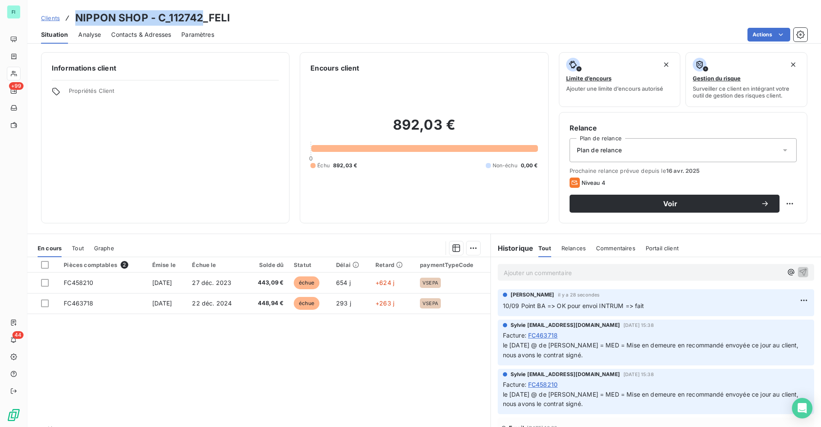
drag, startPoint x: 75, startPoint y: 22, endPoint x: 199, endPoint y: 23, distance: 124.4
click at [199, 23] on h3 "NIPPON SHOP - C_112742_FELI" at bounding box center [152, 17] width 155 height 15
copy h3 "NIPPON SHOP - C_112742"
click at [166, 342] on div "Pièces comptables 2 Émise le Échue le Solde dû Statut Délai Retard paymentTypeC…" at bounding box center [258, 339] width 463 height 165
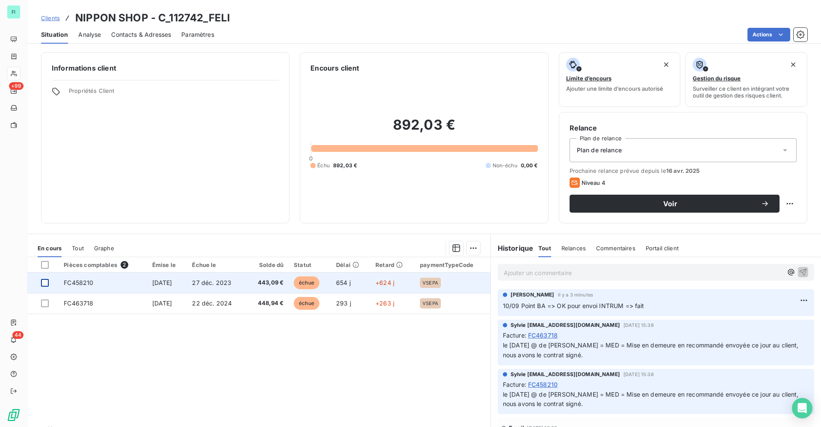
click at [48, 279] on div at bounding box center [45, 283] width 8 height 8
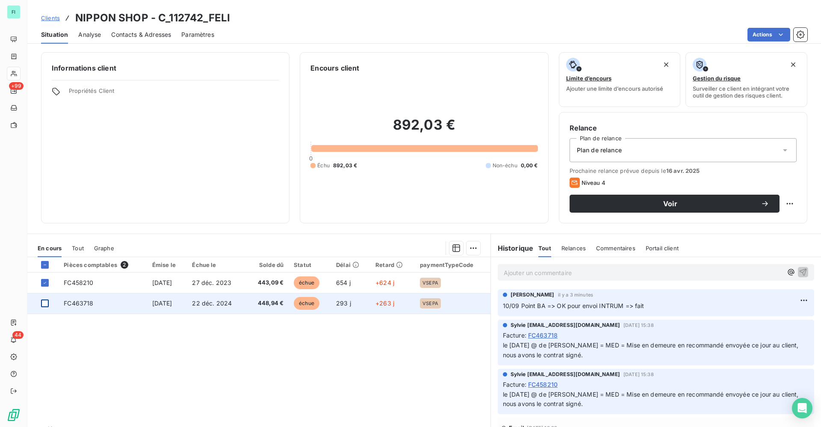
click at [47, 305] on div at bounding box center [45, 303] width 8 height 8
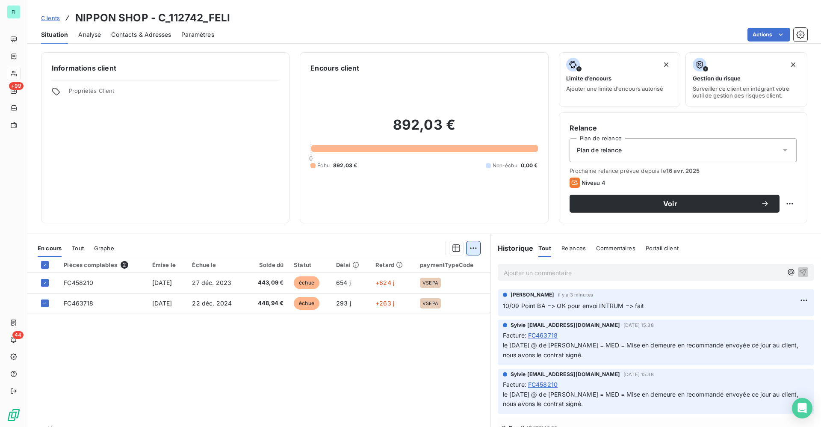
click at [467, 247] on html "FI +99 44 Clients NIPPON SHOP - C_112742_FELI Situation Analyse Contacts & Adre…" at bounding box center [410, 213] width 821 height 427
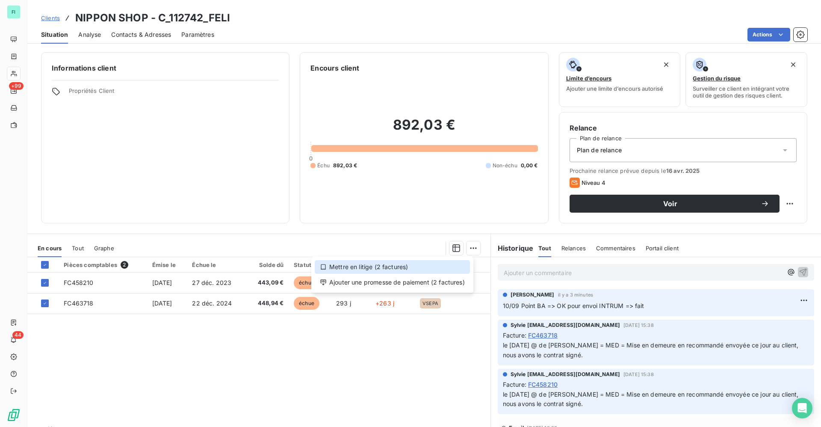
click at [361, 267] on div "Mettre en litige (2 factures)" at bounding box center [392, 267] width 155 height 14
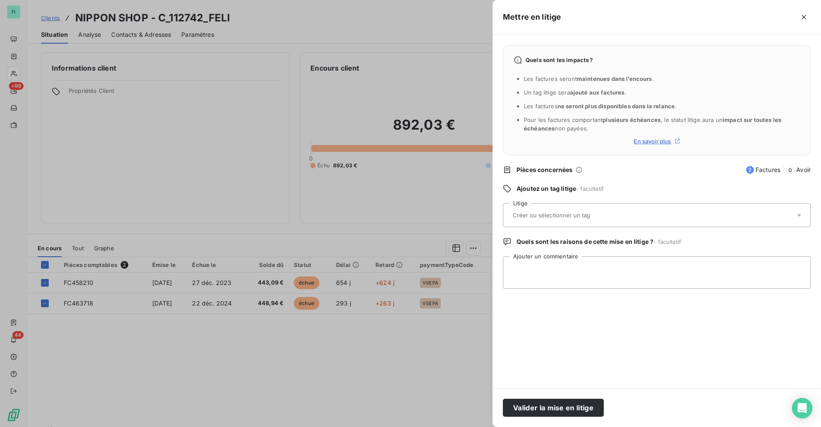
click at [571, 212] on input "text" at bounding box center [574, 215] width 124 height 8
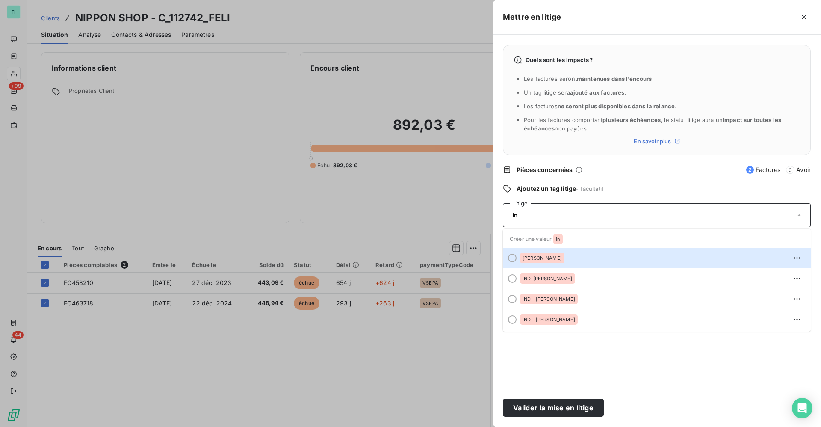
type input "i"
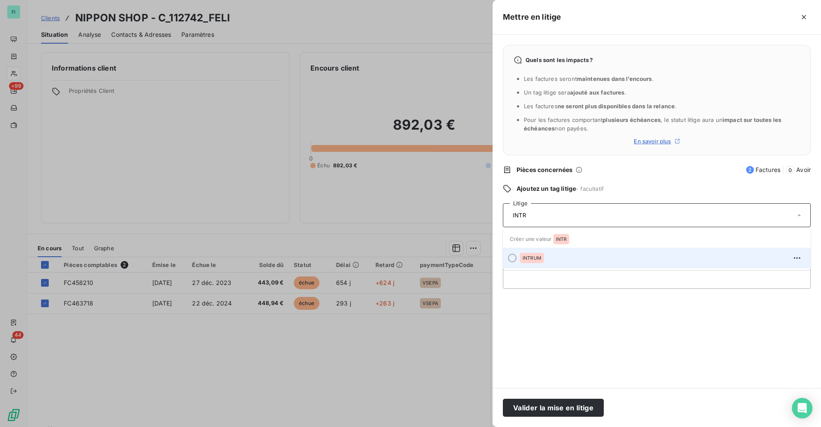
type input "INTR"
click at [538, 256] on span "INTRUM" at bounding box center [531, 257] width 19 height 5
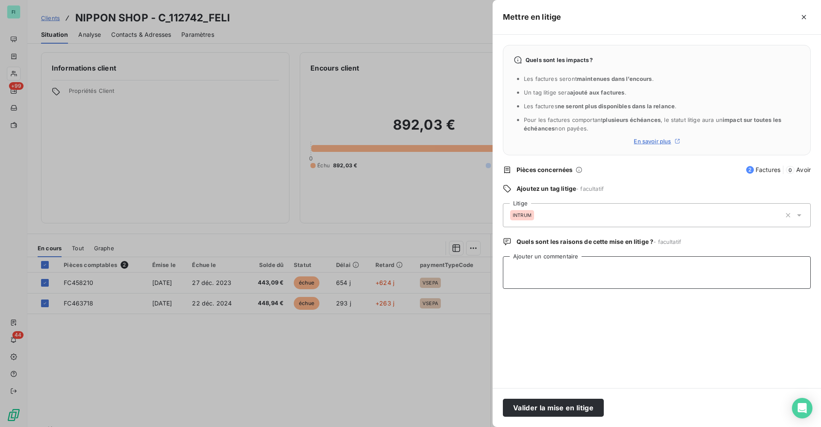
click at [531, 265] on textarea "Ajouter un commentaire" at bounding box center [657, 272] width 308 height 32
type textarea "s"
click at [545, 406] on button "Valider la mise en litige" at bounding box center [553, 407] width 101 height 18
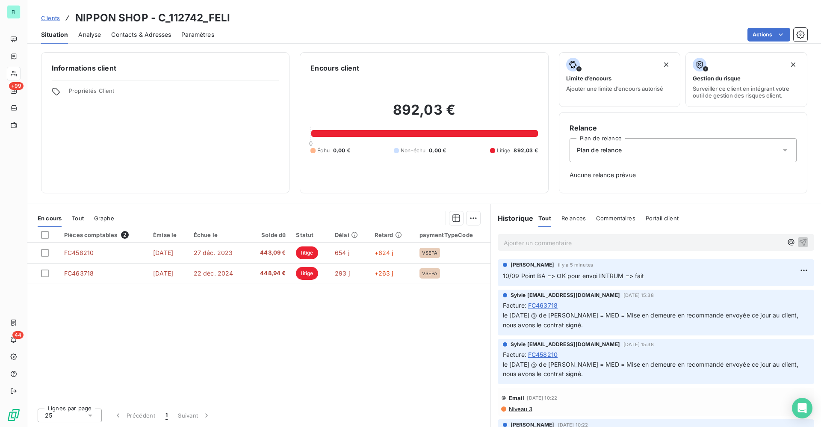
click at [785, 153] on icon at bounding box center [785, 150] width 9 height 9
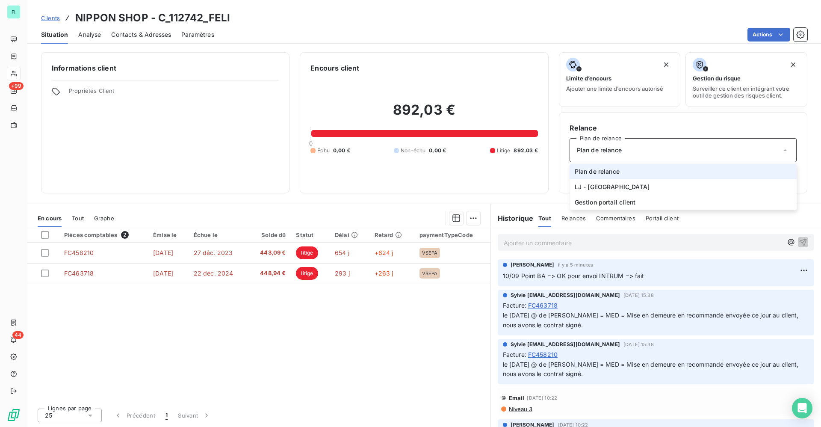
click at [785, 153] on icon at bounding box center [785, 150] width 9 height 9
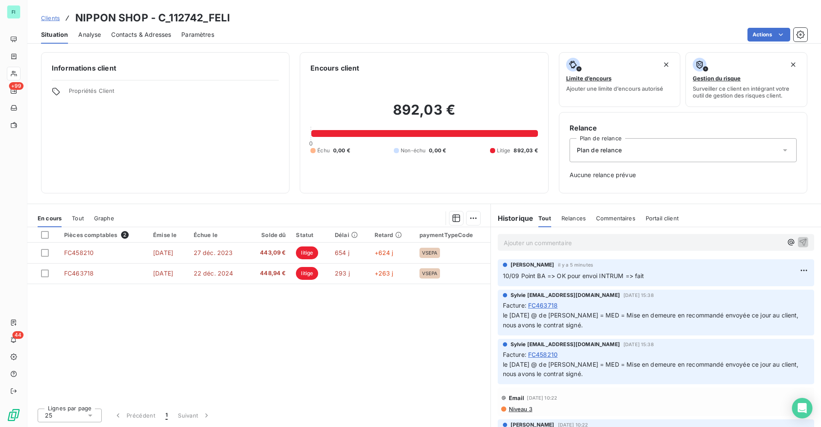
click at [785, 153] on icon at bounding box center [785, 150] width 9 height 9
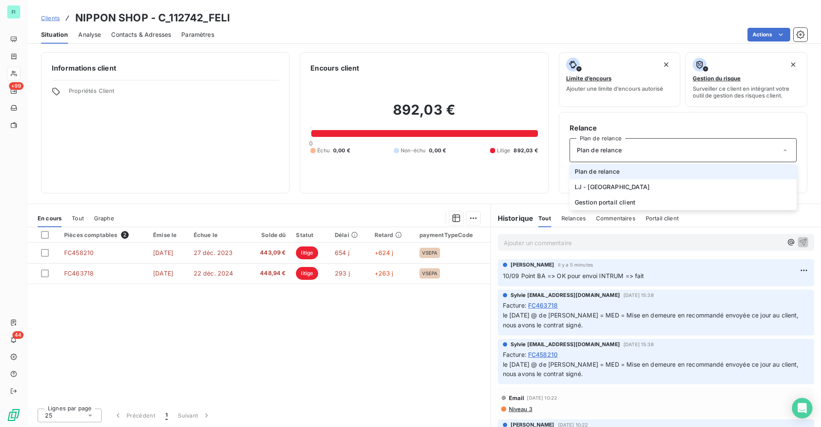
click at [785, 153] on icon at bounding box center [785, 150] width 9 height 9
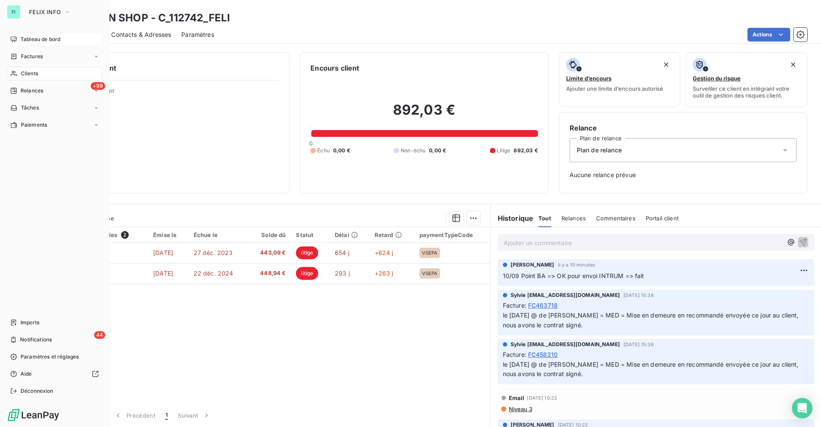
click at [31, 39] on span "Tableau de bord" at bounding box center [41, 39] width 40 height 8
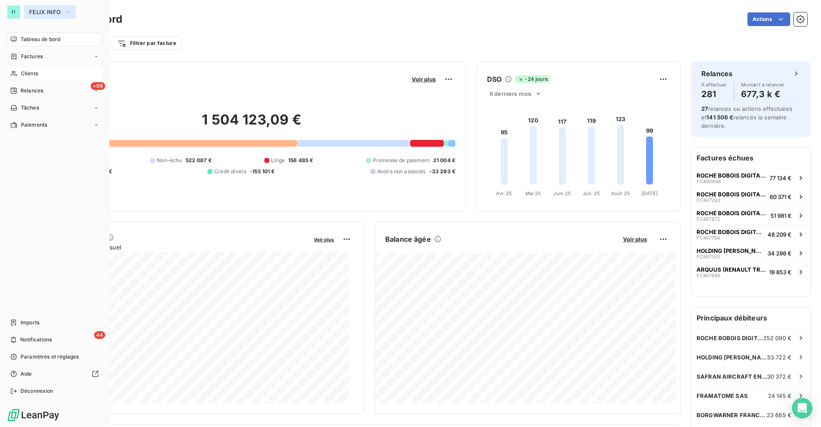
click at [31, 9] on span "FELIX INFO" at bounding box center [45, 12] width 32 height 7
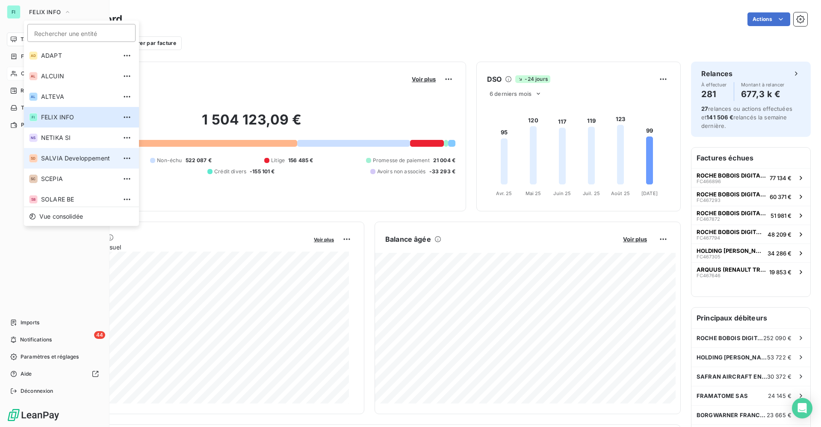
click at [67, 155] on span "SALVIA Developpement" at bounding box center [79, 158] width 76 height 9
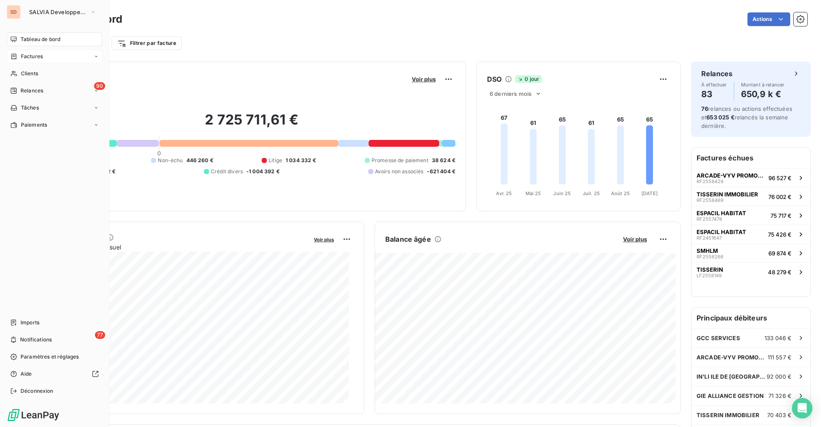
click at [42, 56] on span "Factures" at bounding box center [32, 57] width 22 height 8
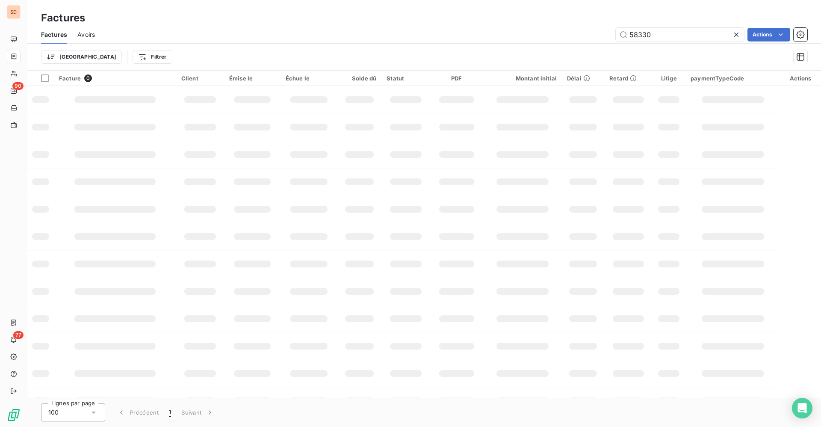
drag, startPoint x: 658, startPoint y: 35, endPoint x: 516, endPoint y: 40, distance: 141.6
click at [540, 36] on div "58330 Actions" at bounding box center [456, 35] width 702 height 14
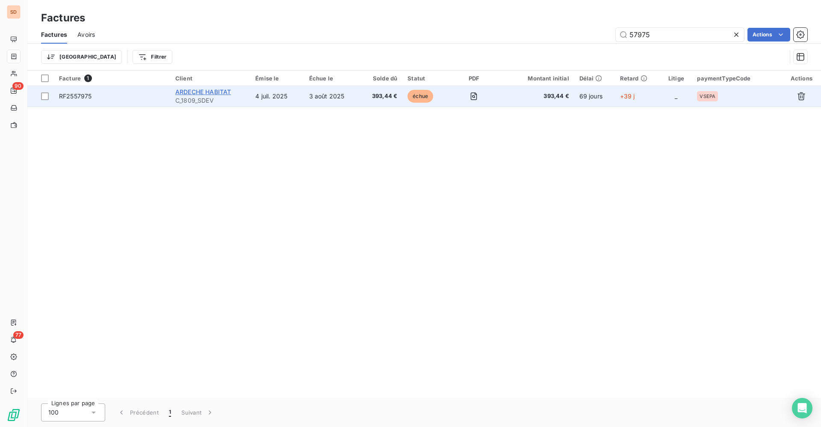
type input "57975"
click at [209, 92] on span "ARDECHE HABITAT" at bounding box center [203, 91] width 56 height 7
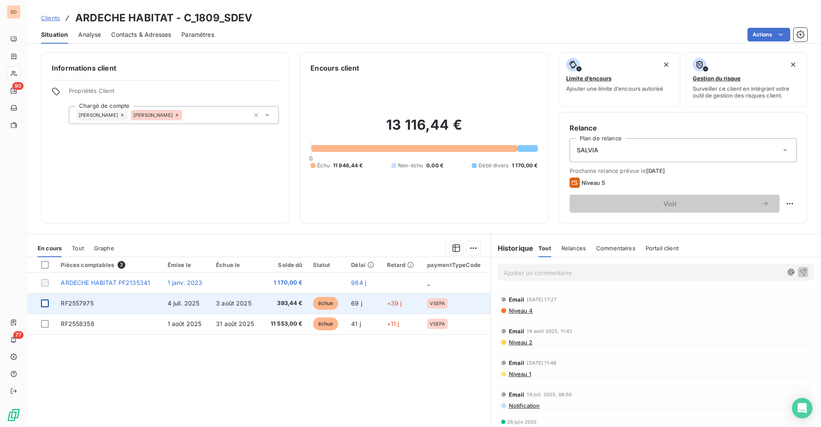
click at [47, 301] on div at bounding box center [45, 303] width 8 height 8
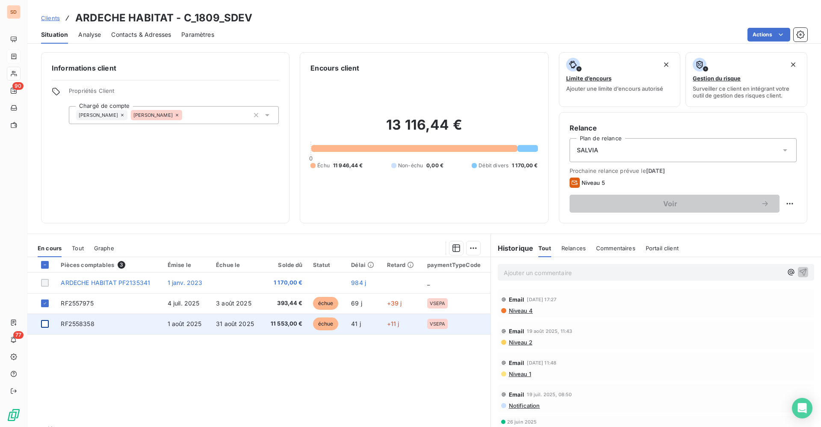
click at [44, 322] on div at bounding box center [45, 324] width 8 height 8
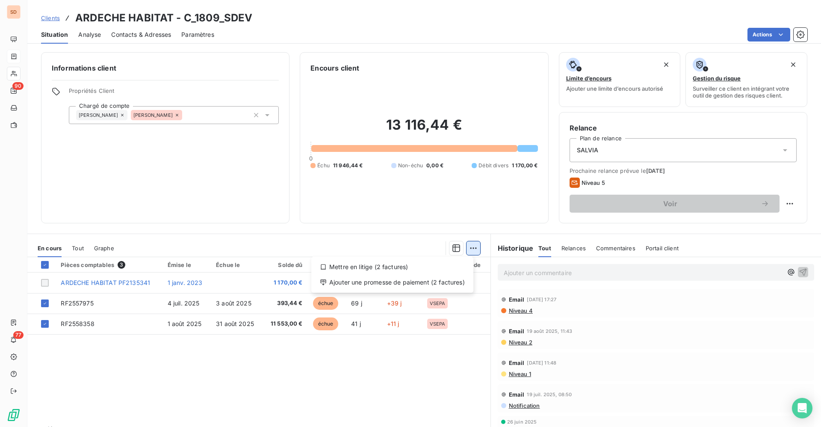
click at [472, 251] on html "SD 90 77 Clients ARDECHE HABITAT - C_1809_SDEV Situation Analyse Contacts & Adr…" at bounding box center [410, 213] width 821 height 427
click at [469, 246] on html "SD 90 77 Clients ARDECHE HABITAT - C_1809_SDEV Situation Analyse Contacts & Adr…" at bounding box center [410, 213] width 821 height 427
click at [392, 281] on div "Ajouter une promesse de paiement (2 factures)" at bounding box center [392, 282] width 155 height 14
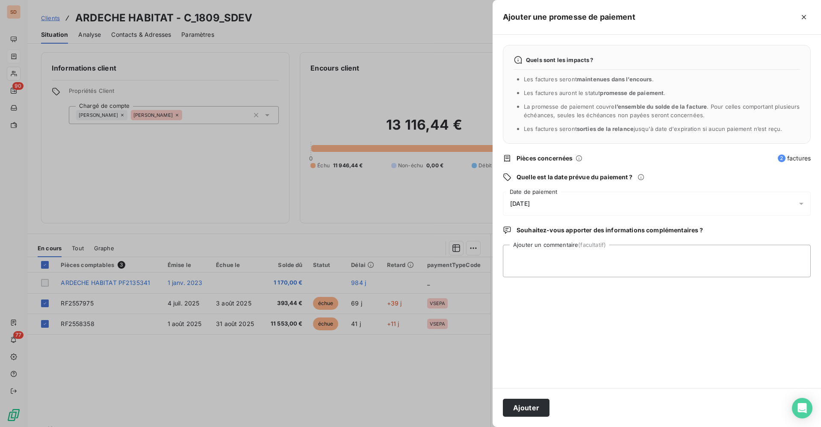
click at [530, 200] on span "[DATE]" at bounding box center [520, 203] width 20 height 7
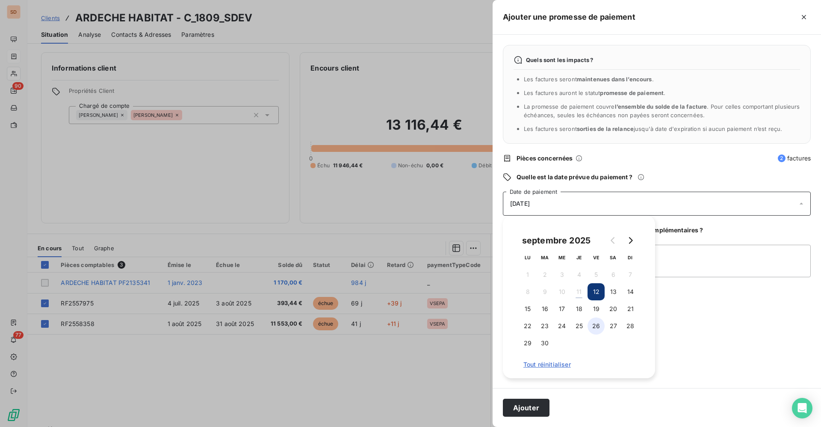
click at [597, 325] on button "26" at bounding box center [595, 325] width 17 height 17
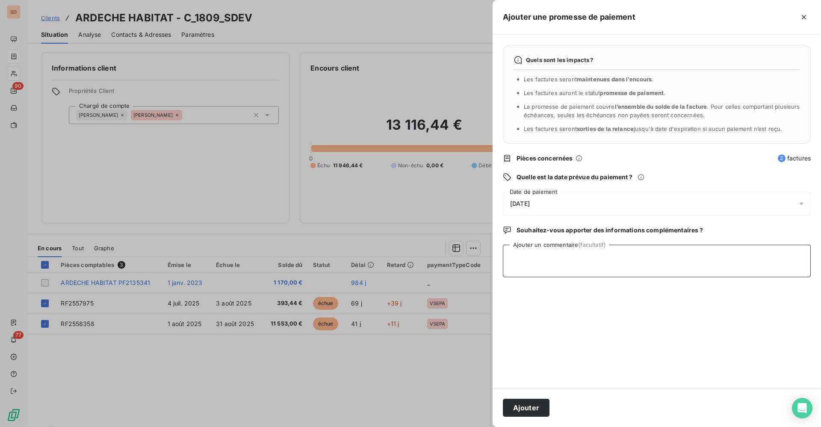
click at [688, 262] on textarea "Ajouter un commentaire (facultatif)" at bounding box center [657, 261] width 308 height 32
paste textarea ". SALVIA DEVELOPPEMENT (EX [STREET_ADDRESS][GEOGRAPHIC_DATA] [DATE] OP 004803 S…"
type textarea ". SALVIA DEVELOPPEMENT (EX [STREET_ADDRESS][GEOGRAPHIC_DATA] [DATE] OP 004803 S…"
click at [522, 408] on button "Ajouter" at bounding box center [526, 407] width 47 height 18
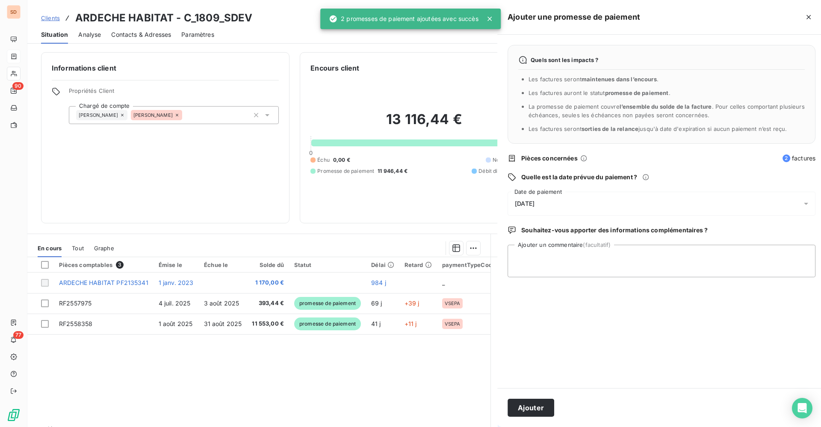
scroll to position [0, 0]
